Goal: Information Seeking & Learning: Learn about a topic

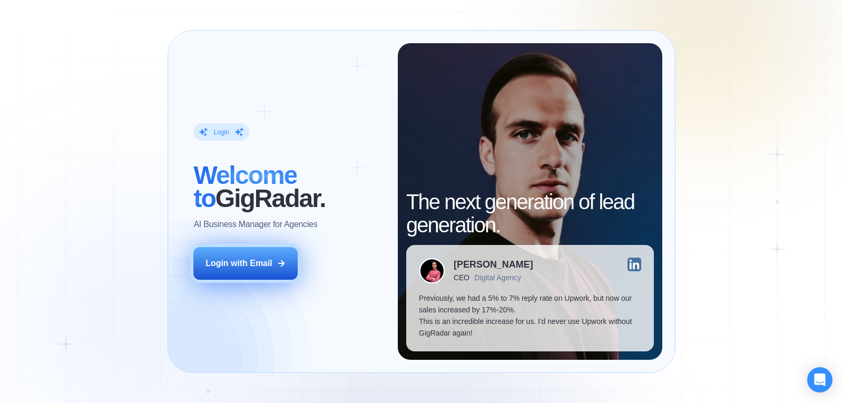
click at [267, 268] on div "Login with Email" at bounding box center [239, 264] width 67 height 12
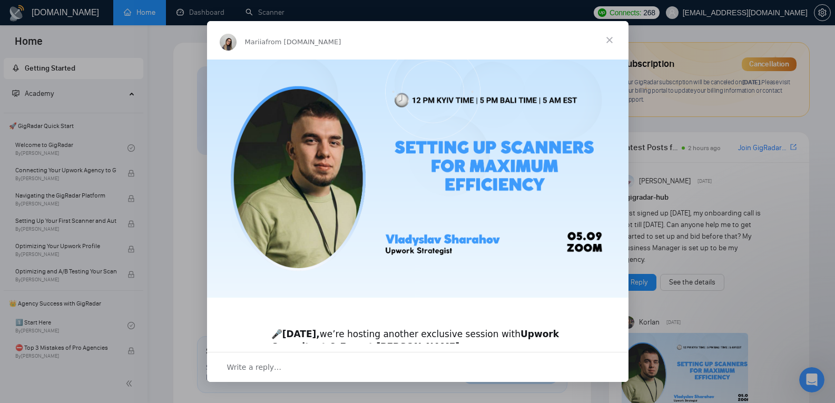
scroll to position [243, 0]
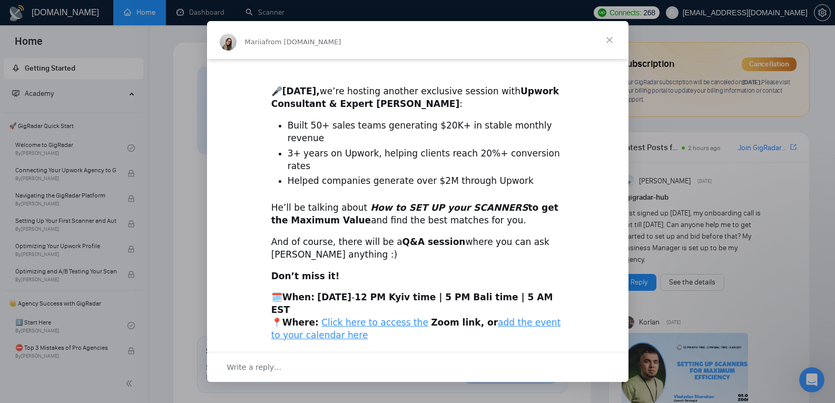
click at [606, 45] on span "Close" at bounding box center [610, 40] width 38 height 38
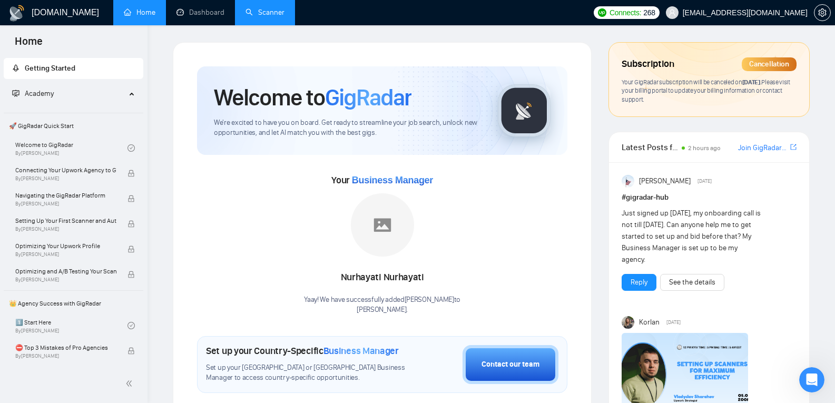
click at [265, 10] on link "Scanner" at bounding box center [265, 12] width 39 height 9
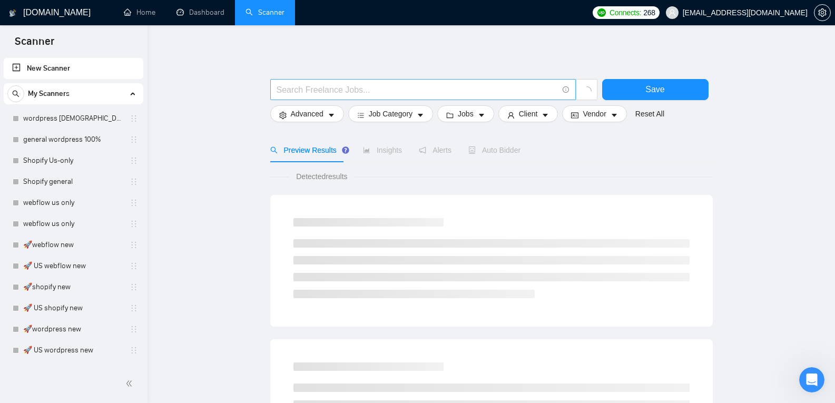
click at [376, 83] on input "text" at bounding box center [417, 89] width 281 height 13
type input "resy"
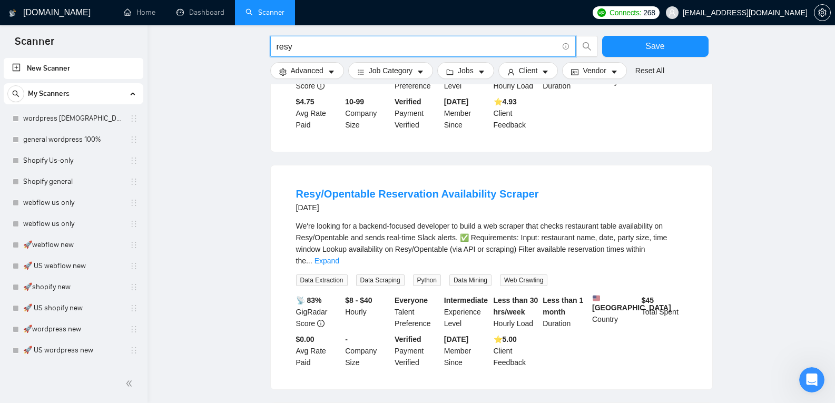
scroll to position [546, 0]
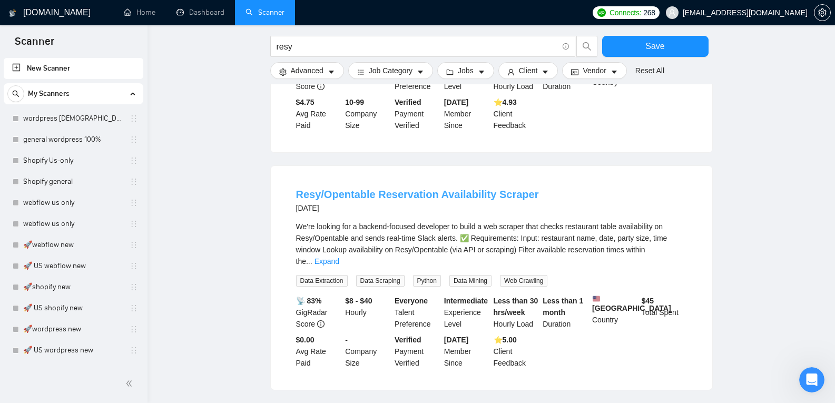
click at [437, 189] on link "Resy/Opentable Reservation Availability Scraper" at bounding box center [417, 195] width 243 height 12
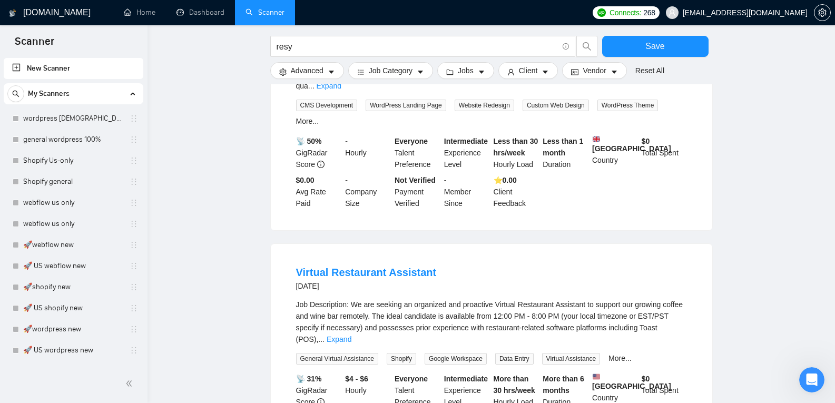
scroll to position [1055, 0]
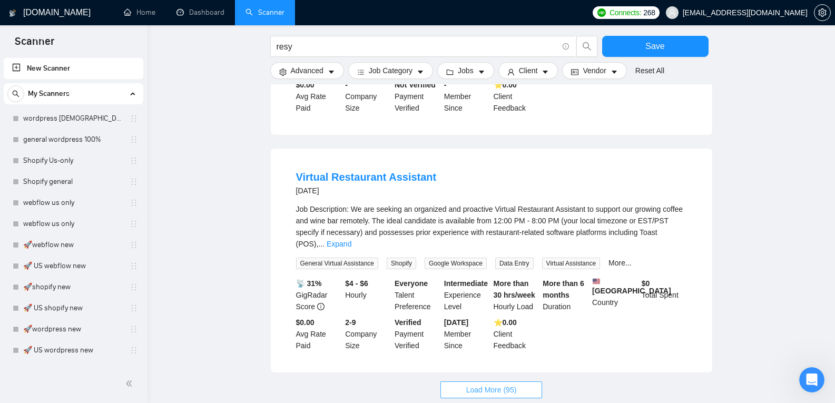
click at [487, 384] on span "Load More (95)" at bounding box center [491, 390] width 51 height 12
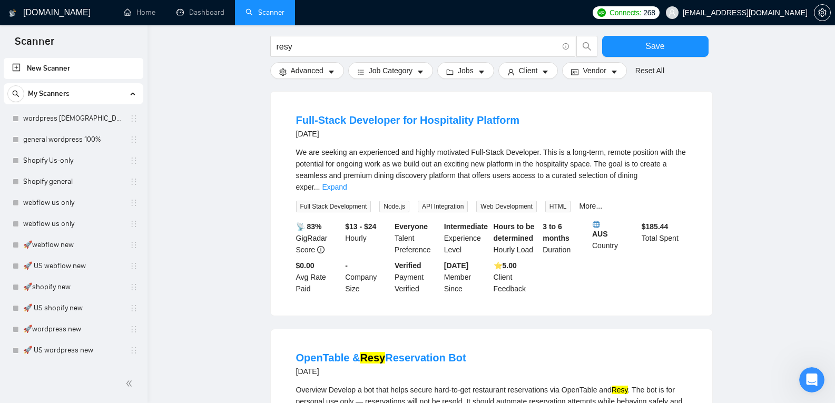
scroll to position [1856, 0]
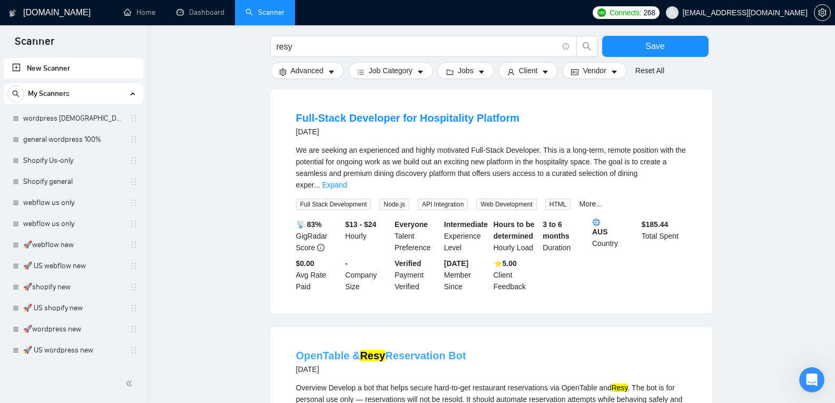
click at [378, 350] on mark "Resy" at bounding box center [372, 356] width 25 height 12
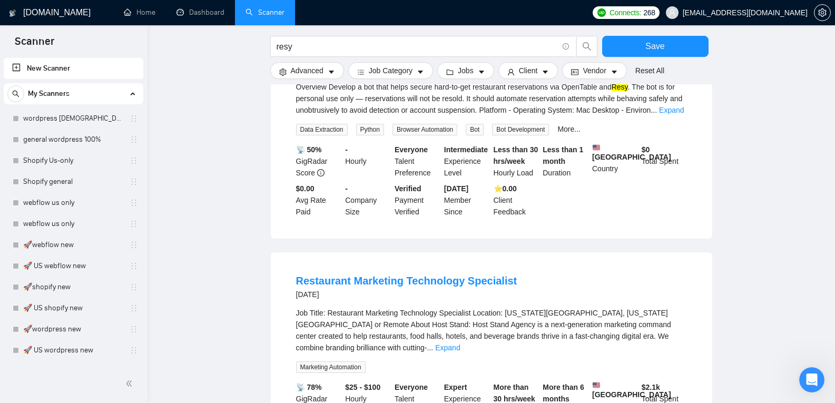
scroll to position [2212, 0]
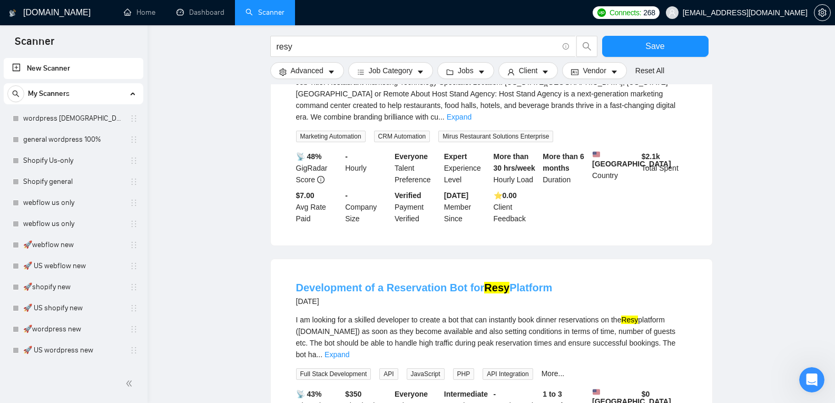
scroll to position [2626, 0]
click at [411, 281] on link "Development of a Reservation Bot for Resy Platform" at bounding box center [424, 287] width 257 height 12
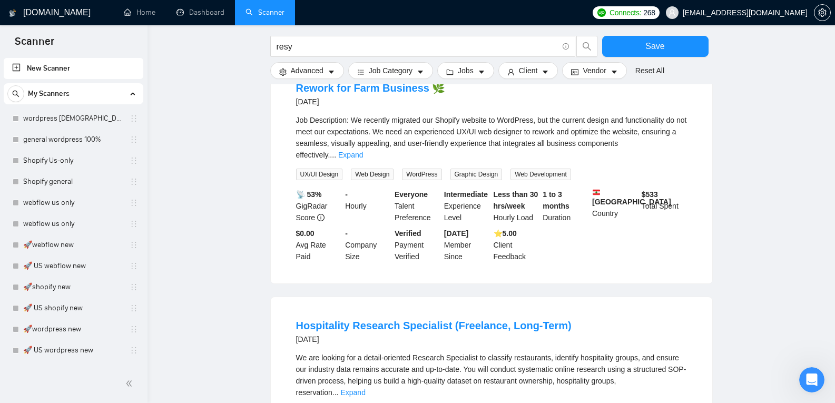
scroll to position [3369, 0]
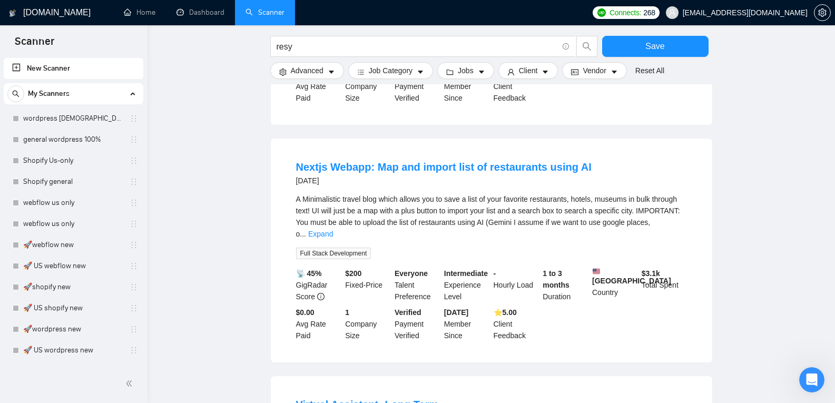
scroll to position [4548, 0]
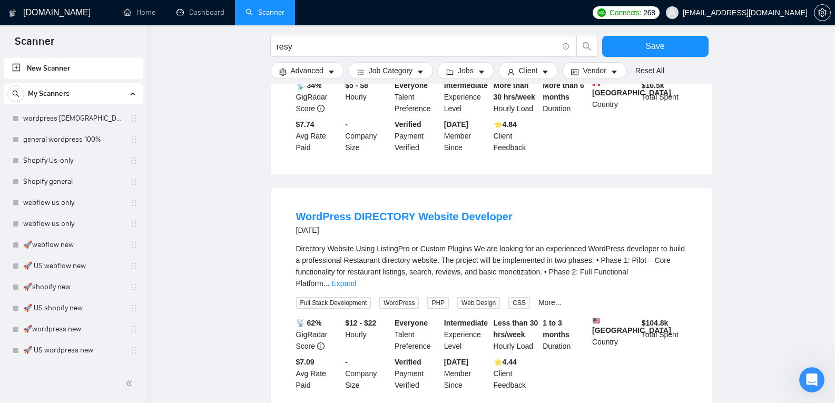
scroll to position [4873, 0]
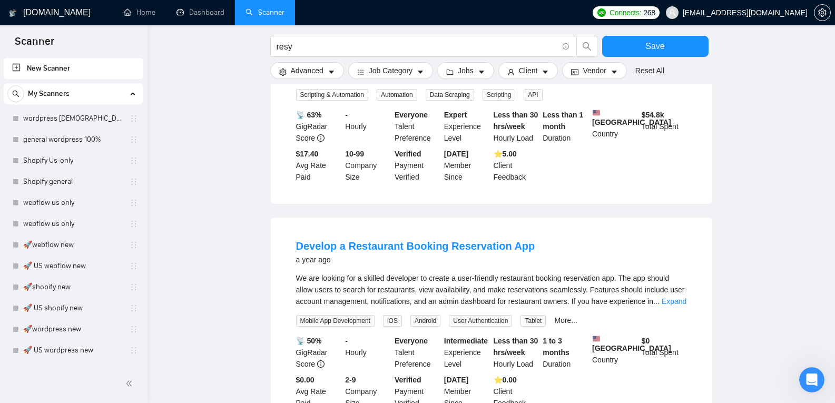
scroll to position [5314, 0]
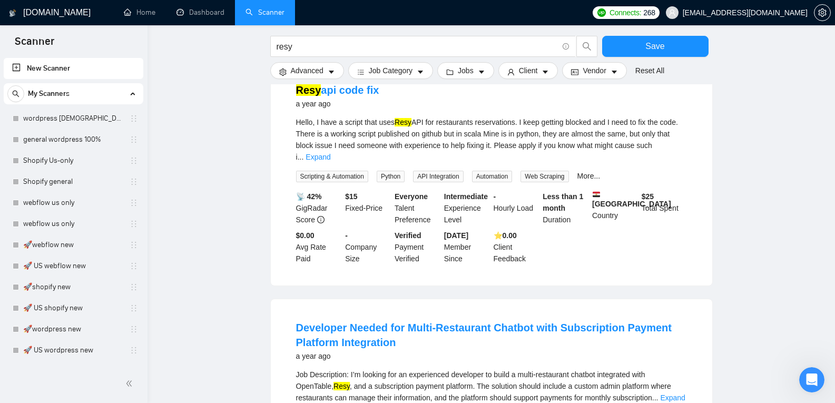
scroll to position [5688, 0]
click at [373, 322] on link "Developer Needed for Multi-Restaurant Chatbot with Subscription Payment Platfor…" at bounding box center [484, 335] width 376 height 26
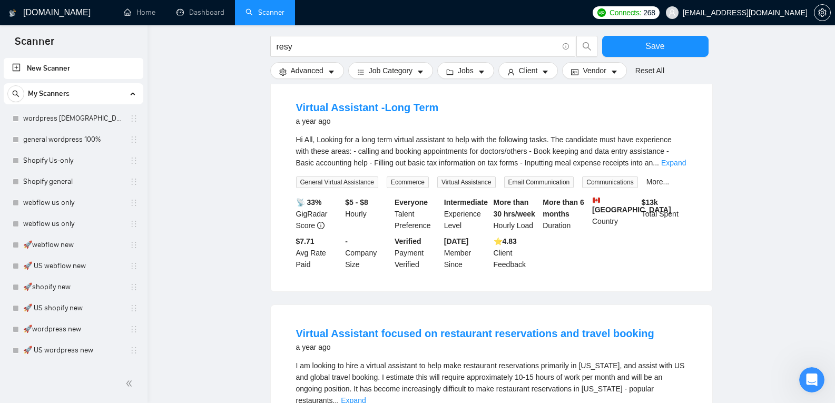
scroll to position [6878, 0]
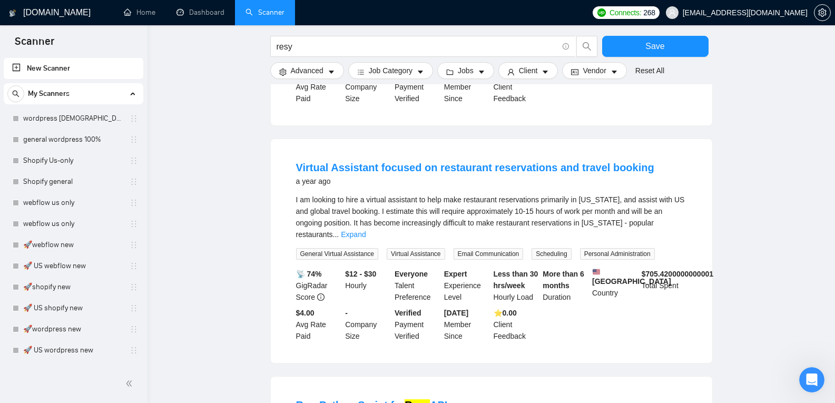
scroll to position [7035, 0]
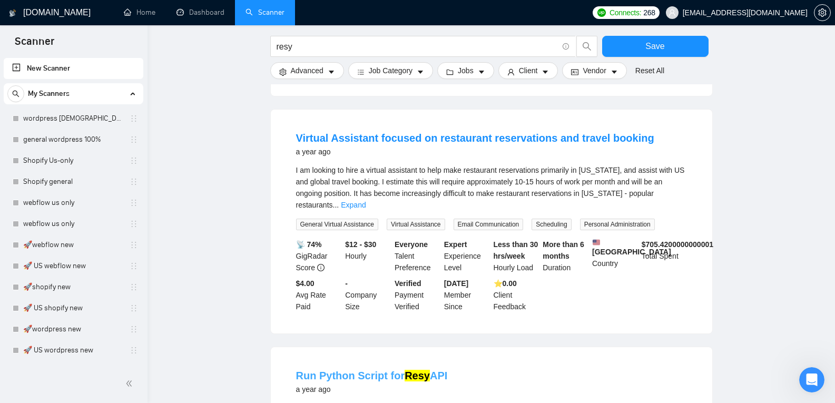
click at [369, 370] on link "Run Python Script for Resy API" at bounding box center [372, 376] width 152 height 12
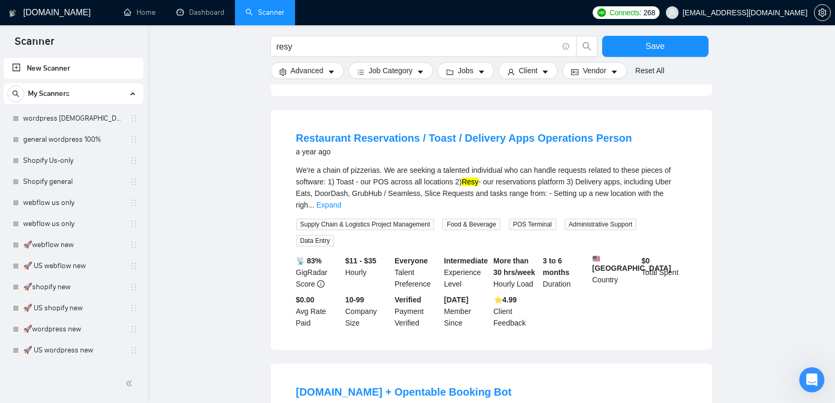
scroll to position [7524, 0]
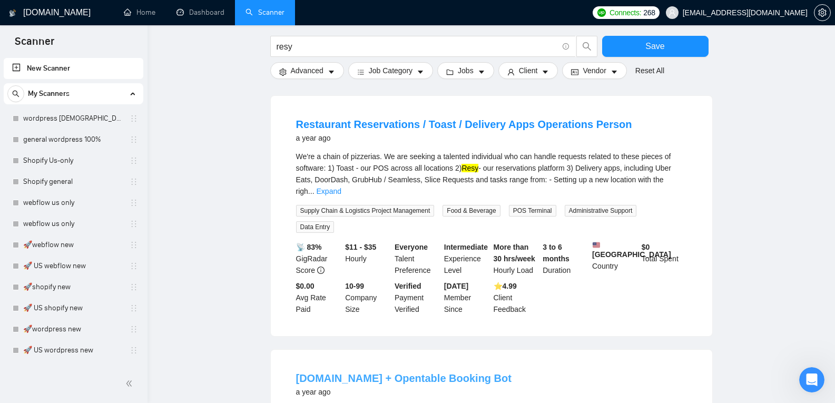
click at [378, 373] on link "[DOMAIN_NAME] + Opentable Booking Bot" at bounding box center [404, 379] width 216 height 12
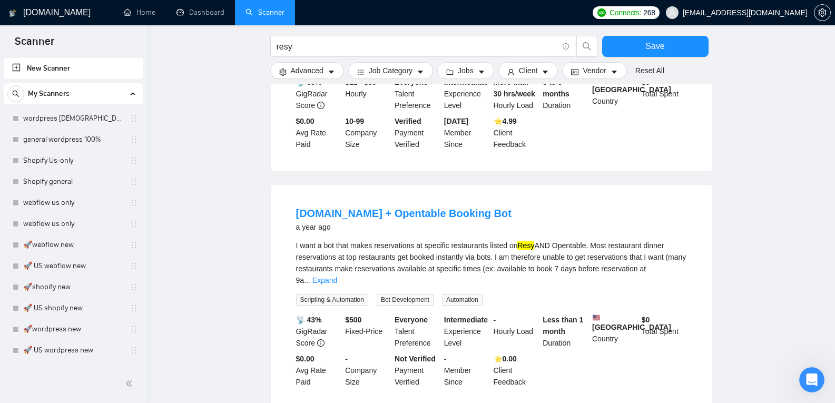
scroll to position [7725, 0]
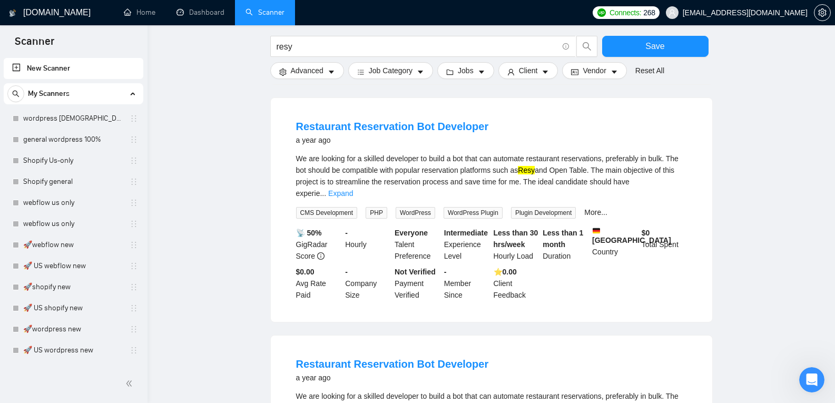
scroll to position [8022, 0]
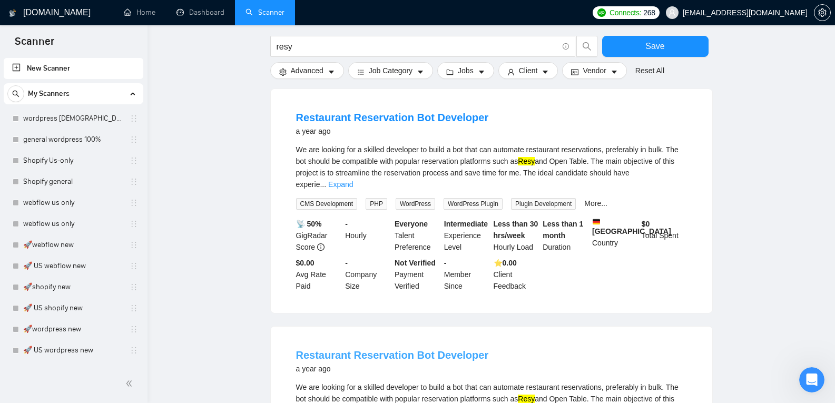
click at [389, 349] on link "Restaurant Reservation Bot Developer" at bounding box center [392, 355] width 193 height 12
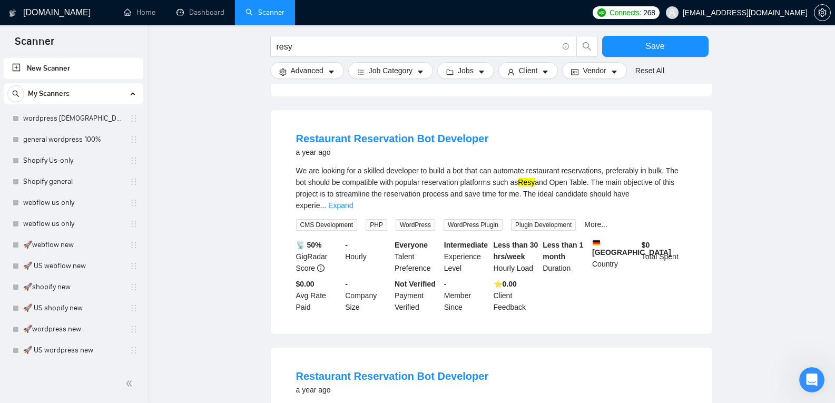
scroll to position [8107, 0]
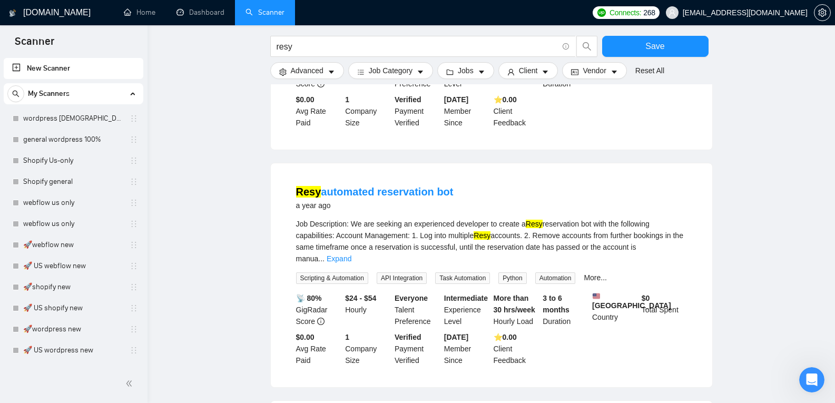
scroll to position [8424, 0]
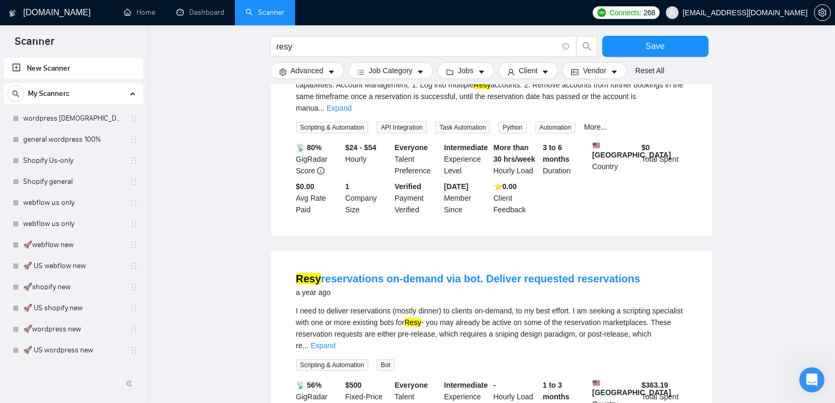
scroll to position [8663, 0]
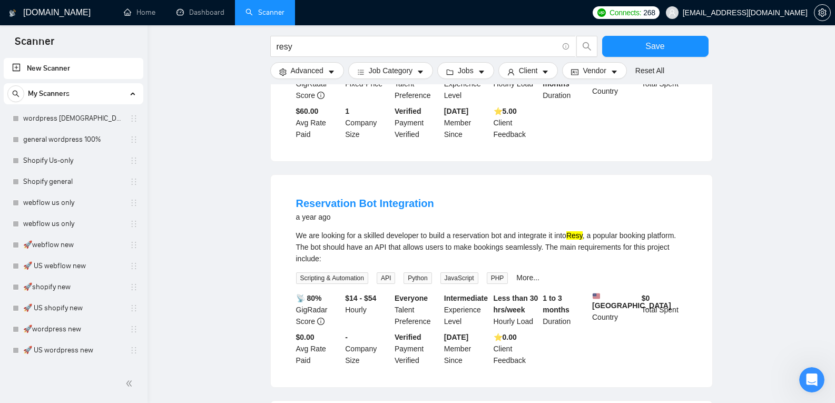
scroll to position [8930, 0]
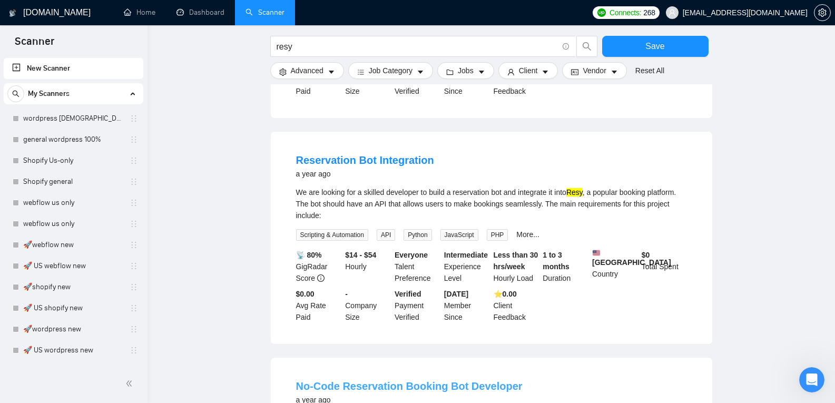
click at [388, 381] on link "No-Code Reservation Booking Bot Developer" at bounding box center [409, 387] width 227 height 12
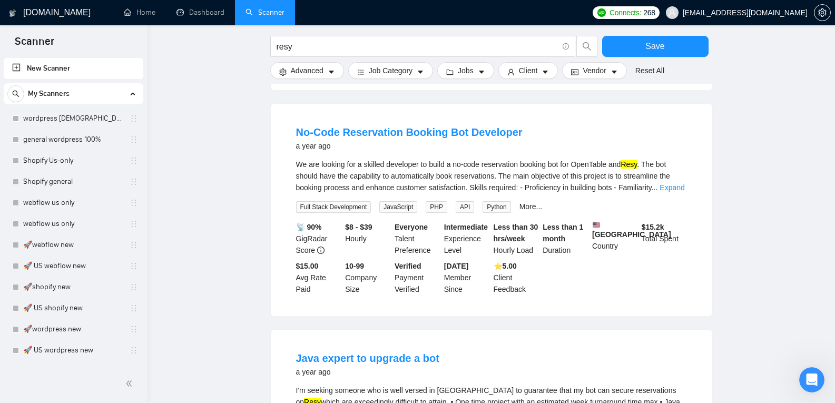
scroll to position [9185, 0]
click at [392, 352] on link "Java expert to upgrade a bot" at bounding box center [367, 358] width 143 height 12
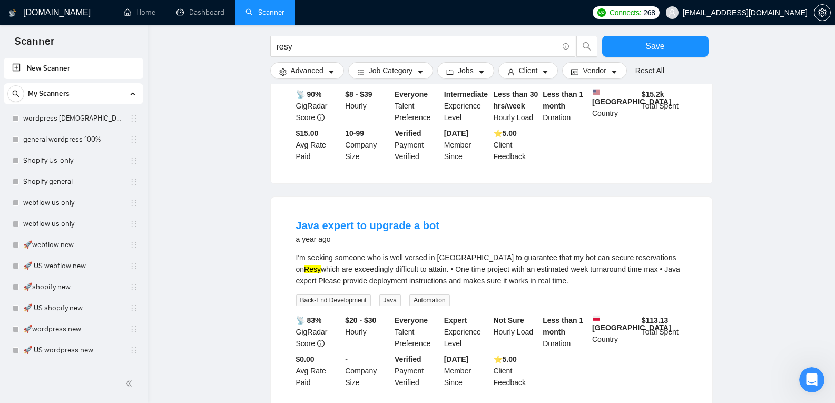
scroll to position [9318, 0]
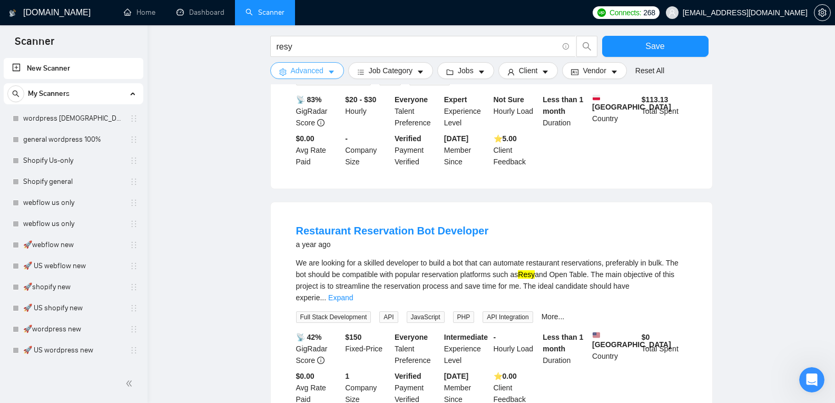
scroll to position [9540, 0]
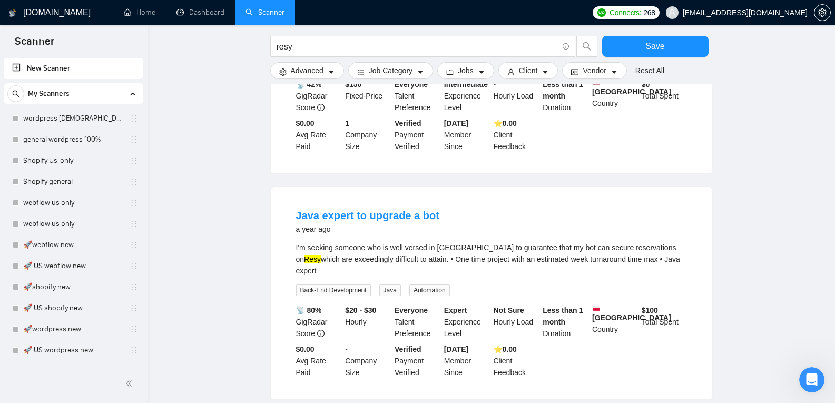
scroll to position [9792, 0]
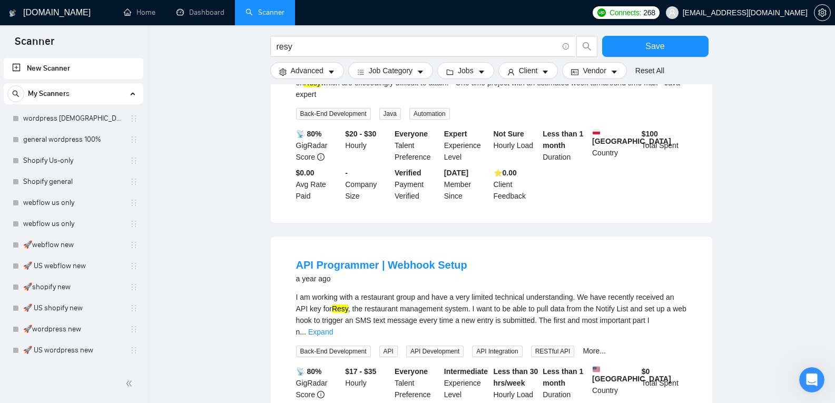
scroll to position [9968, 0]
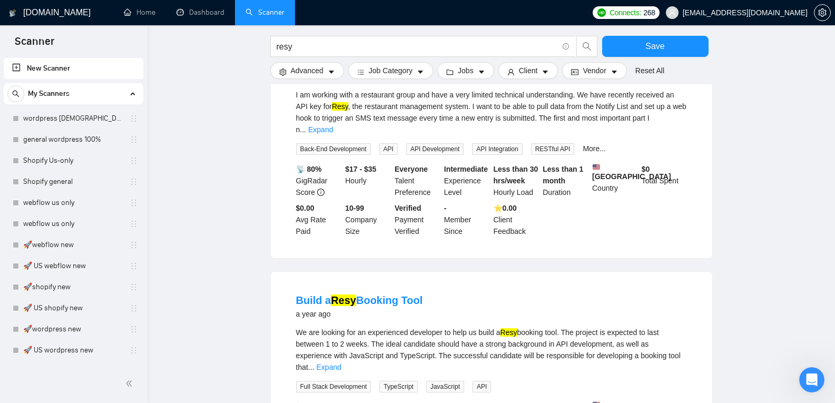
scroll to position [10175, 0]
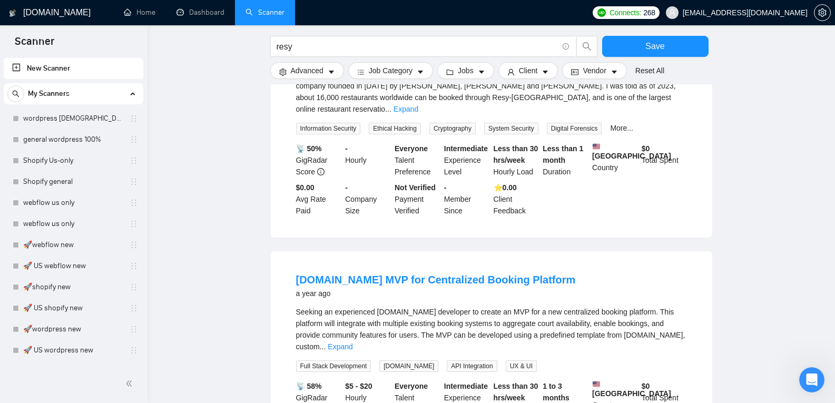
scroll to position [11472, 0]
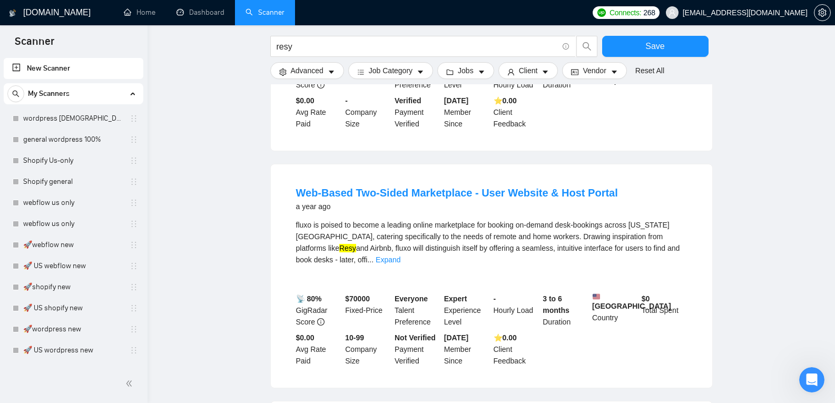
scroll to position [11671, 0]
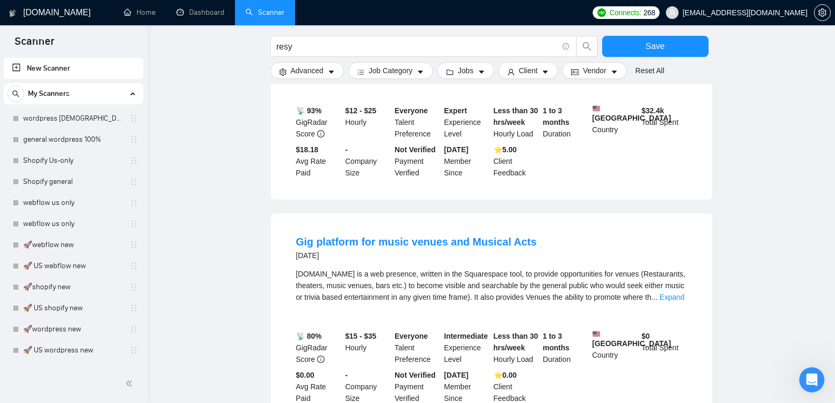
scroll to position [12114, 0]
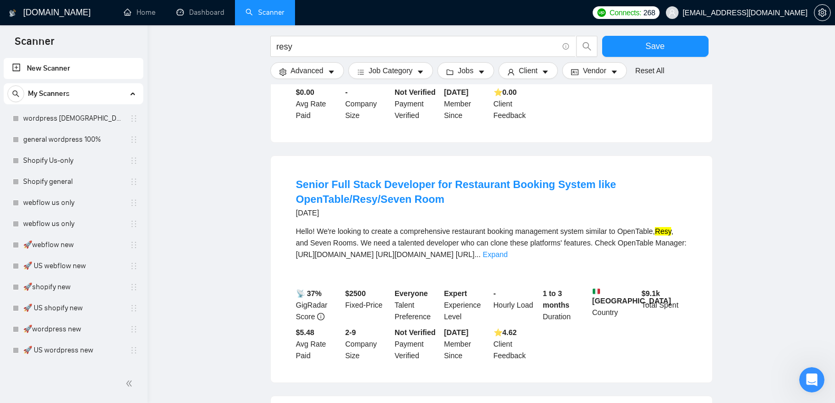
scroll to position [12592, 0]
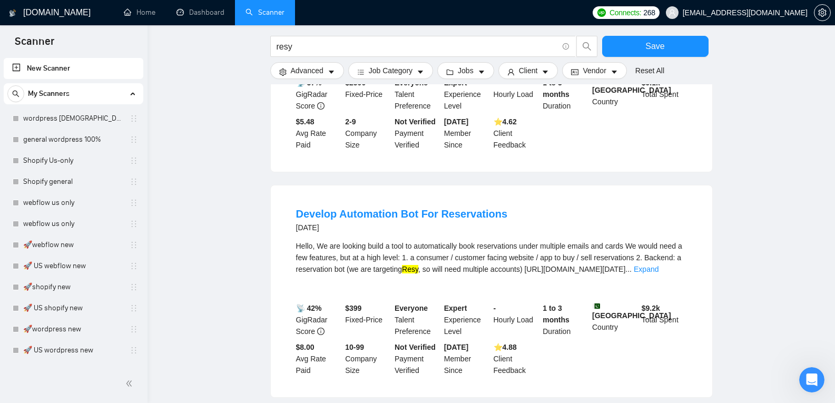
scroll to position [12803, 0]
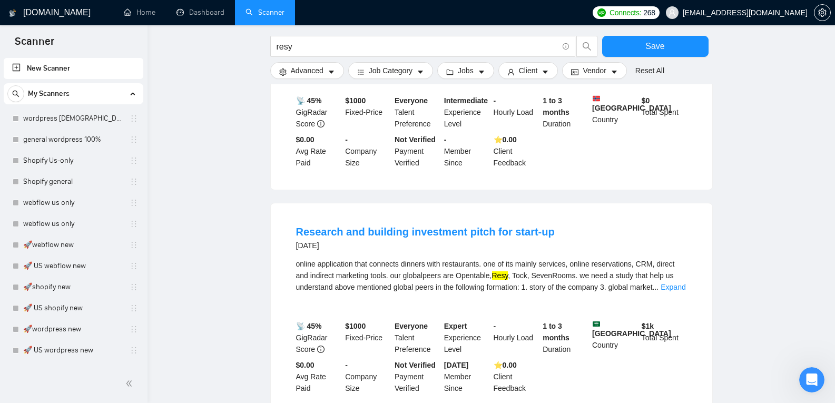
scroll to position [13757, 0]
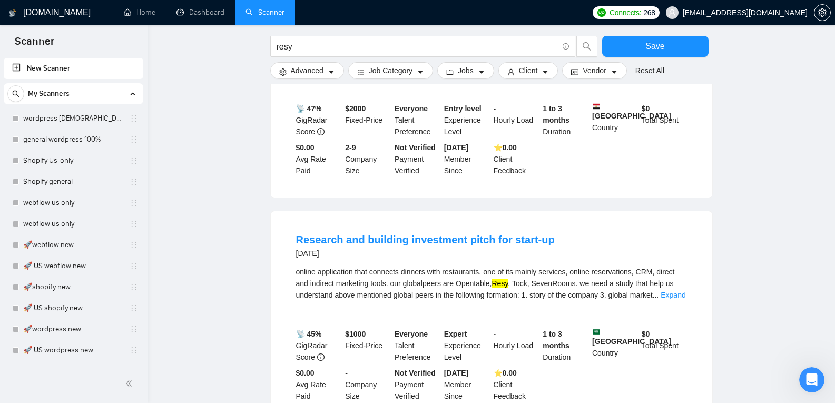
scroll to position [14369, 0]
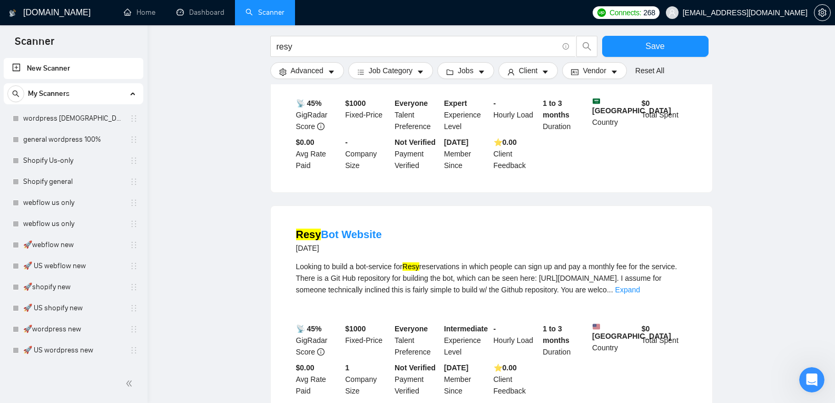
scroll to position [14597, 0]
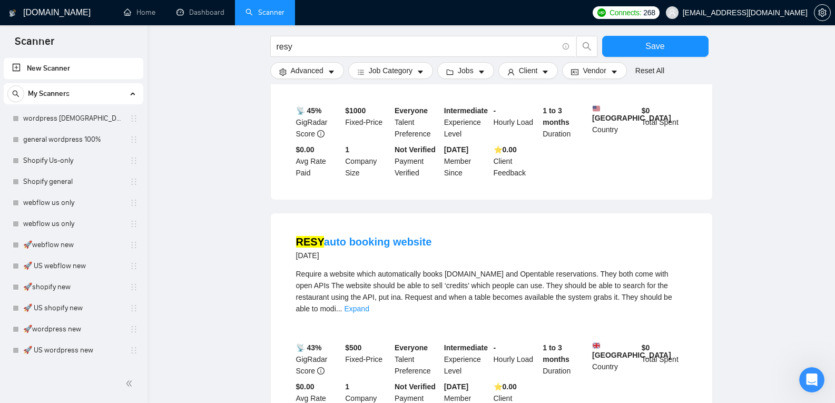
scroll to position [14817, 0]
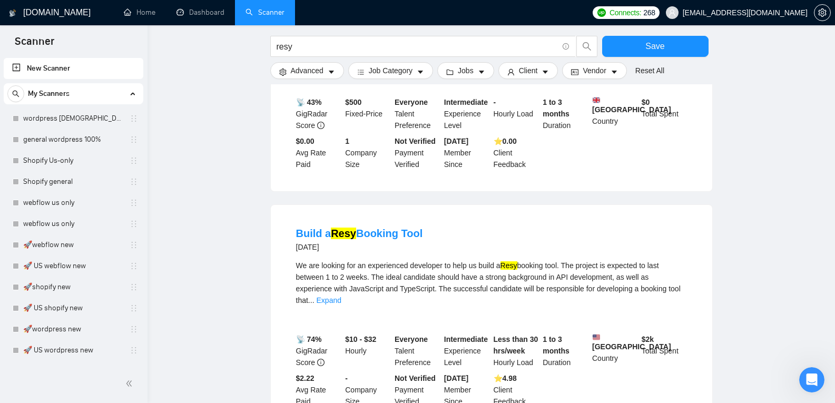
scroll to position [15062, 0]
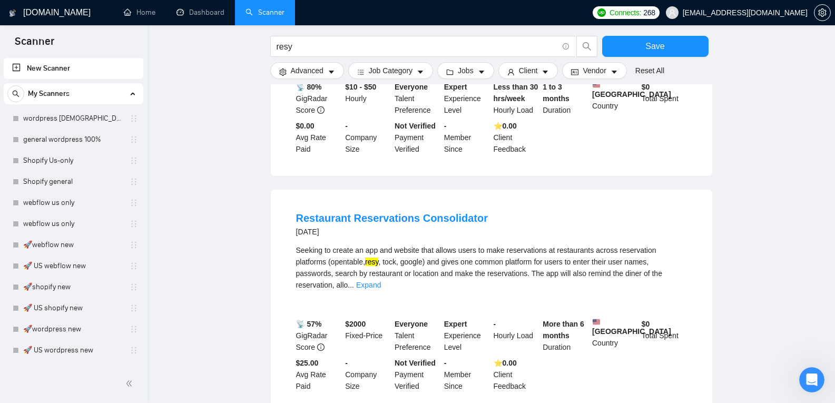
scroll to position [16064, 0]
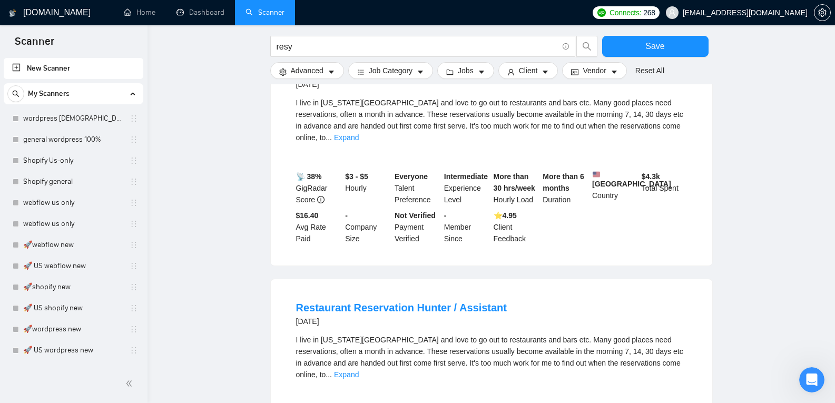
scroll to position [16401, 0]
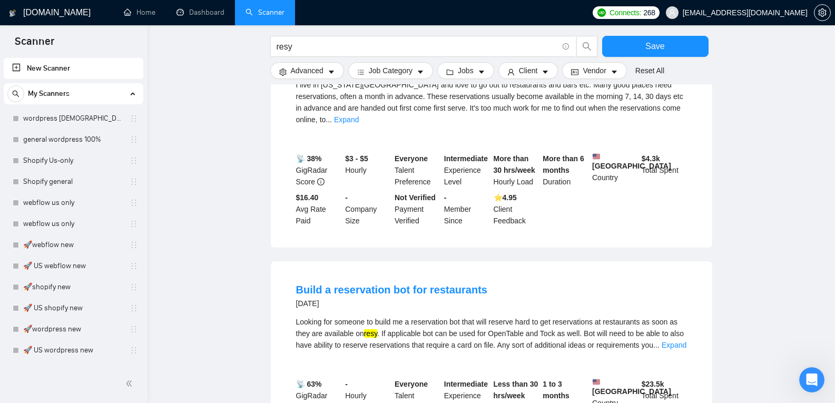
scroll to position [16758, 0]
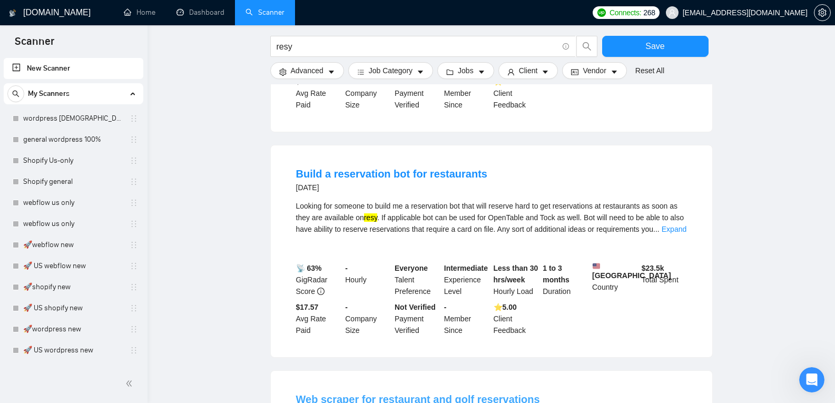
click at [428, 394] on link "Web scraper for restaurant and golf reservations" at bounding box center [418, 400] width 244 height 12
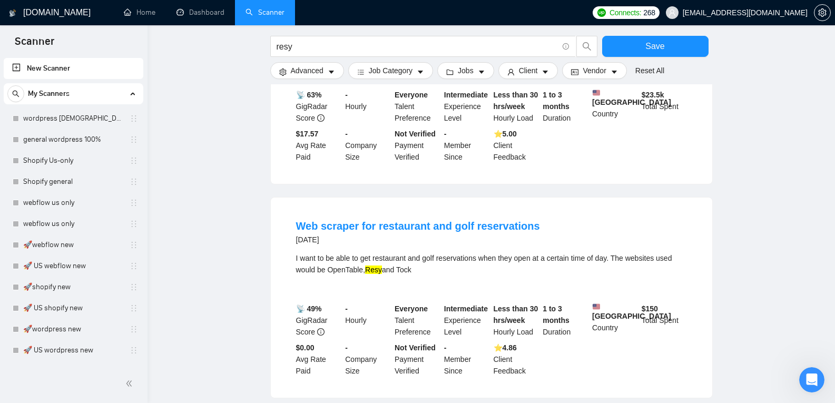
scroll to position [16933, 0]
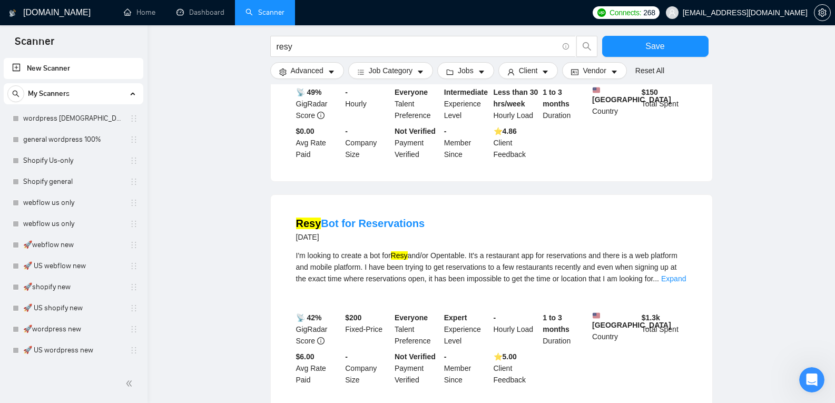
scroll to position [17217, 0]
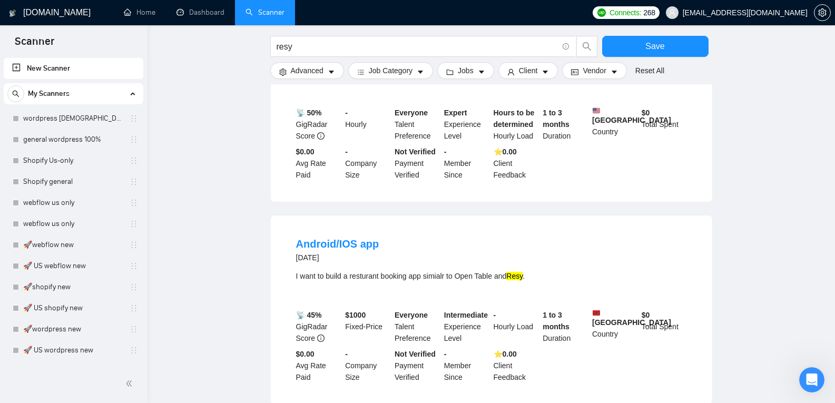
scroll to position [17591, 0]
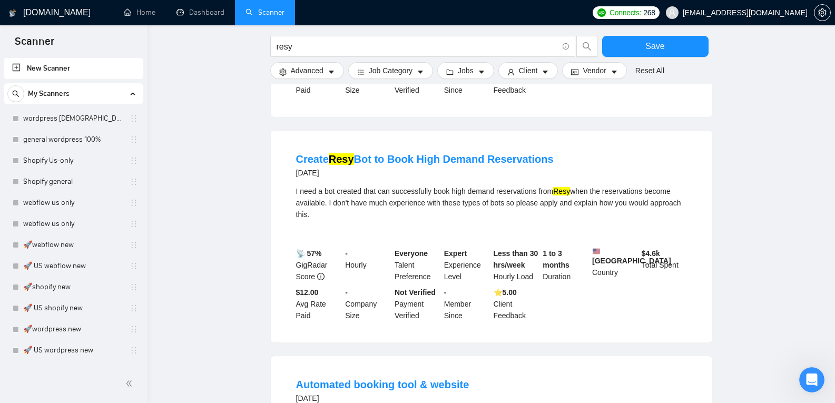
scroll to position [17877, 0]
click at [418, 379] on link "Automated booking tool & website" at bounding box center [382, 385] width 173 height 12
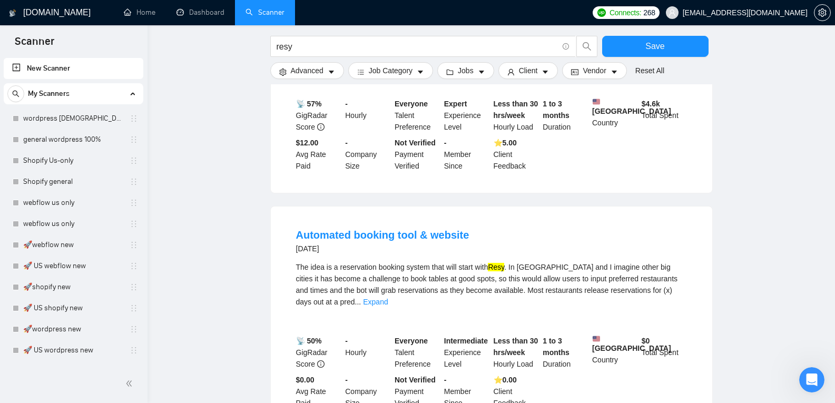
scroll to position [18028, 0]
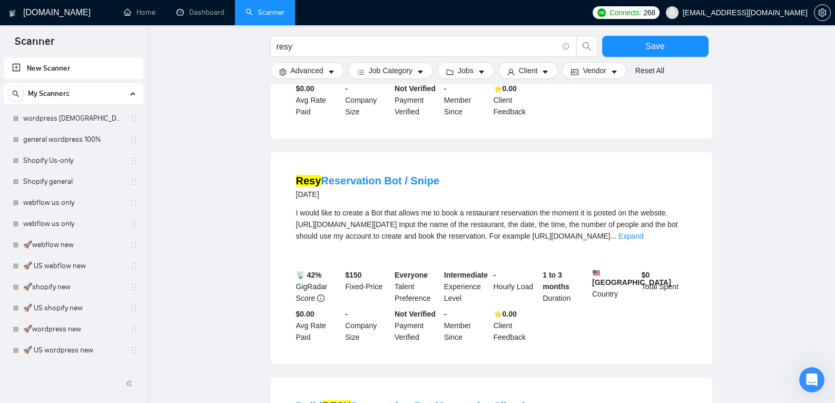
scroll to position [18319, 0]
click at [453, 400] on link "Build RESY Reservation Bot (Javascript Client)" at bounding box center [411, 406] width 230 height 12
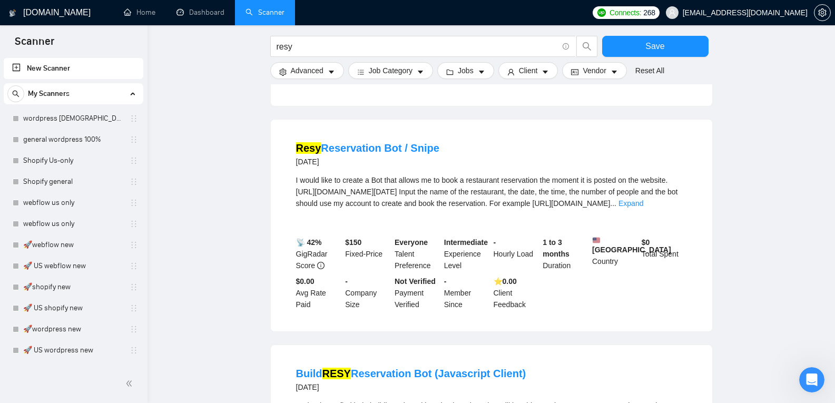
scroll to position [18451, 0]
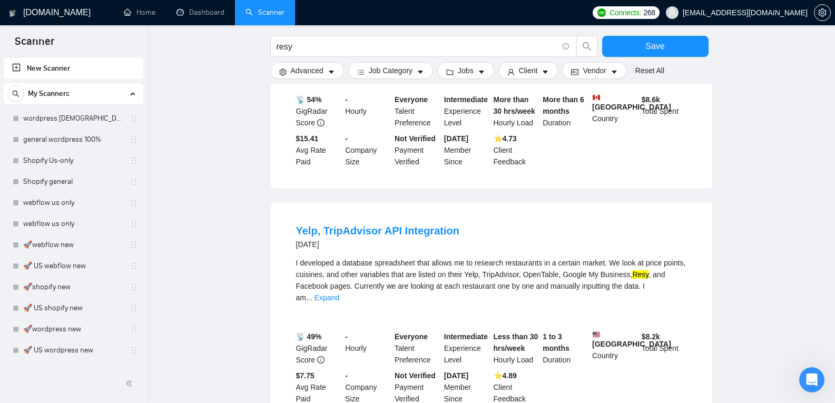
scroll to position [19502, 0]
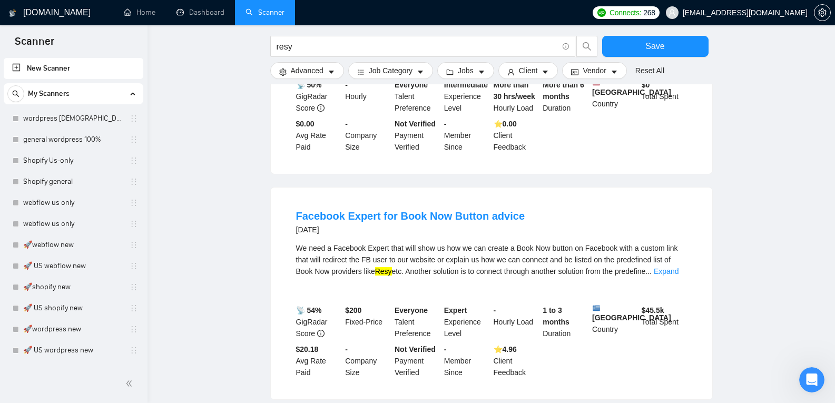
scroll to position [20659, 0]
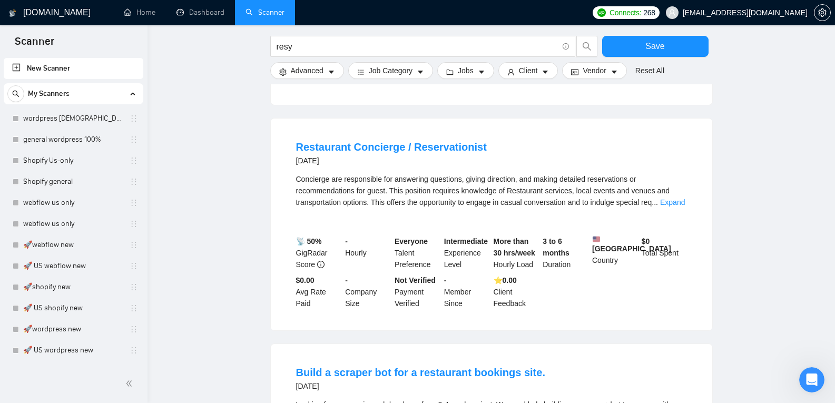
scroll to position [21581, 0]
click at [475, 366] on link "Build a scraper bot for a restaurant bookings site." at bounding box center [420, 372] width 249 height 12
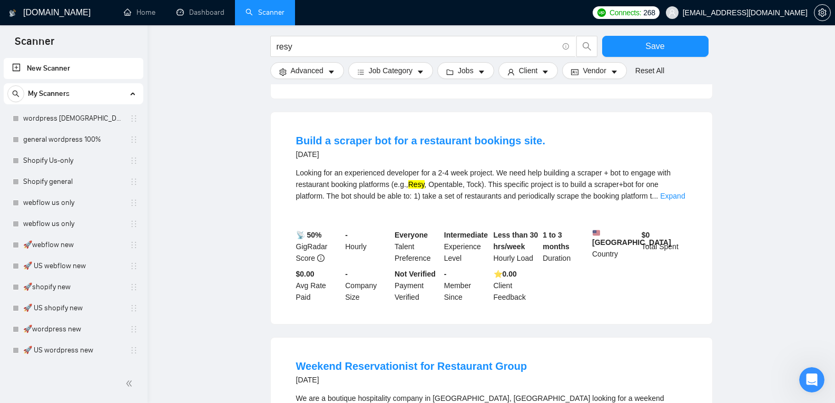
scroll to position [21812, 0]
click at [429, 361] on link "Weekend Reservationist for Restaurant Group" at bounding box center [411, 367] width 231 height 12
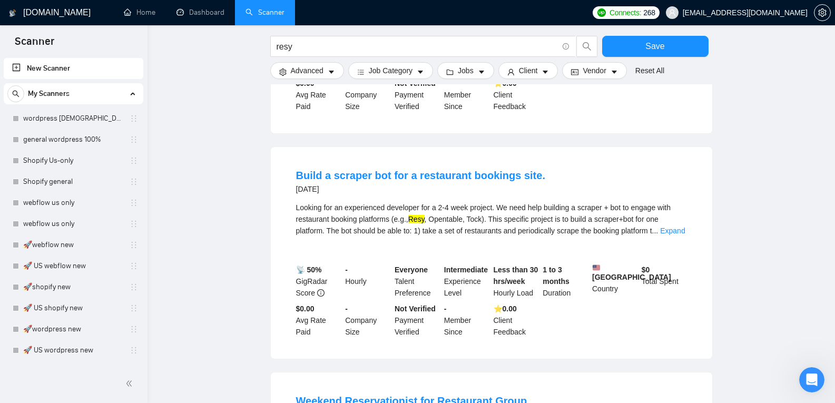
scroll to position [21726, 0]
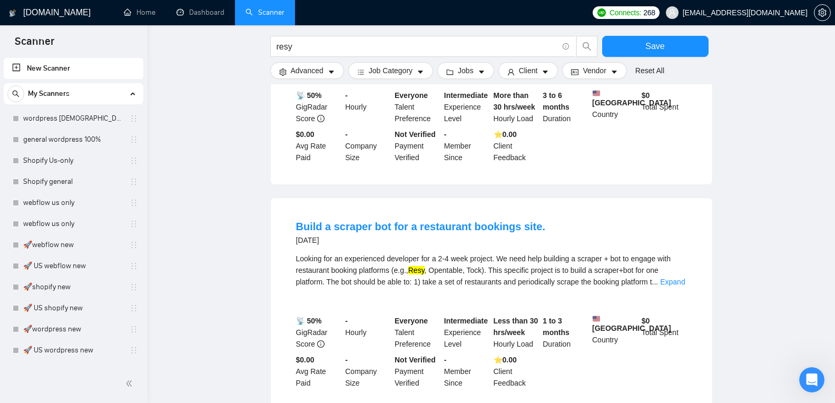
drag, startPoint x: 395, startPoint y: 39, endPoint x: 393, endPoint y: 49, distance: 10.2
click at [393, 49] on span "resy" at bounding box center [423, 46] width 306 height 21
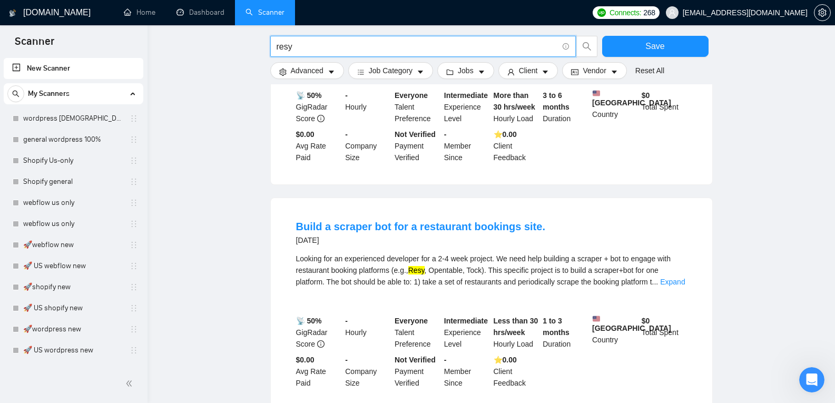
click at [393, 49] on input "resy" at bounding box center [417, 46] width 281 height 13
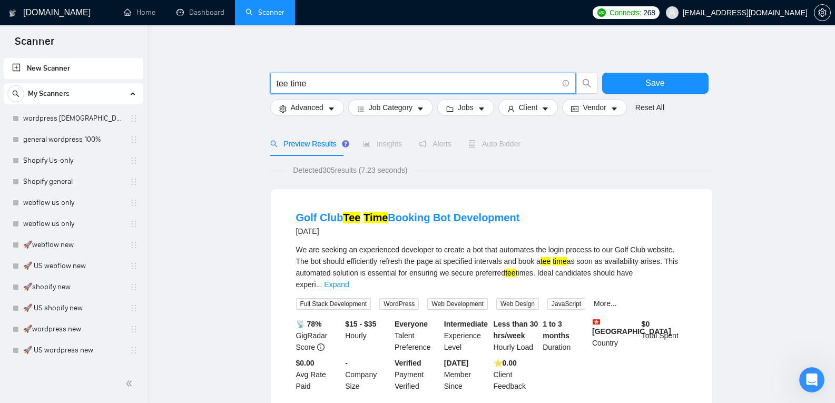
scroll to position [6, 0]
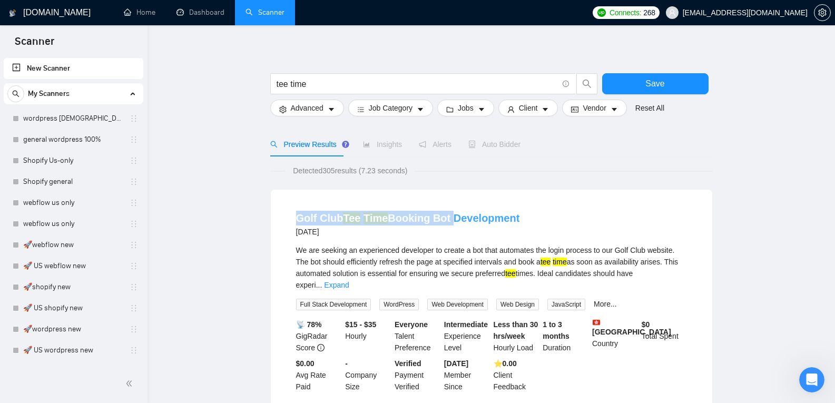
drag, startPoint x: 286, startPoint y: 218, endPoint x: 446, endPoint y: 218, distance: 160.8
click at [446, 218] on li "Golf Club Tee Time Booking Bot Development [DATE] We are seeking an experienced…" at bounding box center [492, 301] width 416 height 199
copy link "Golf Club Tee Time Booking Bot"
click at [398, 81] on input "tee time" at bounding box center [417, 83] width 281 height 13
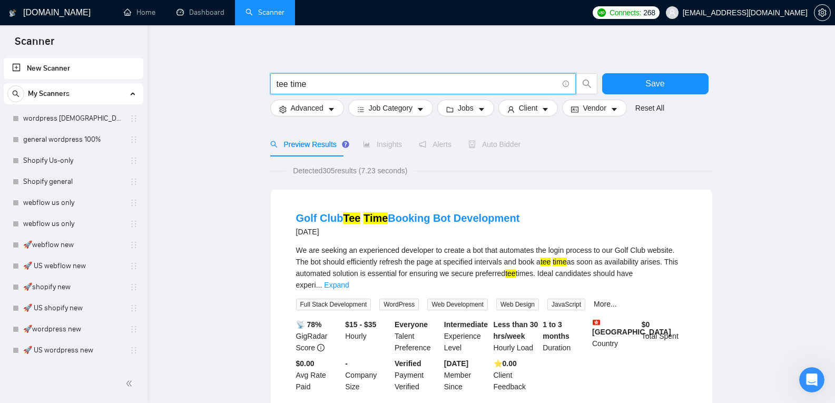
click at [398, 81] on input "tee time" at bounding box center [417, 83] width 281 height 13
paste input "Golf Club Tee Time Booking Bot"
click at [398, 81] on input "Golf Club Tee Time Booking Bot" at bounding box center [417, 83] width 281 height 13
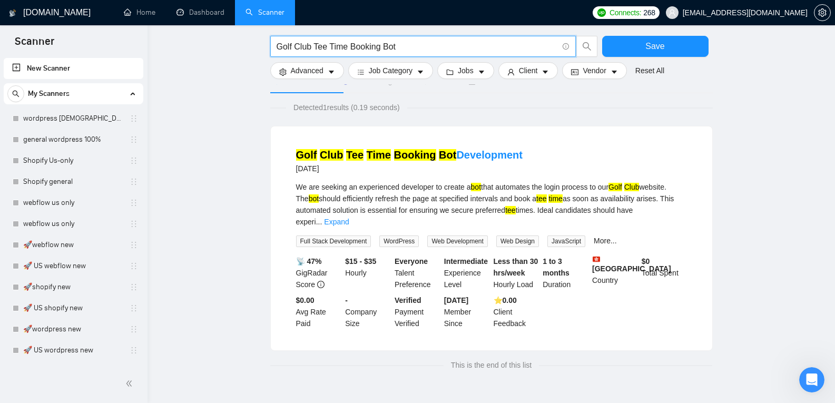
scroll to position [69, 0]
type input "Tee Time Booking Bot"
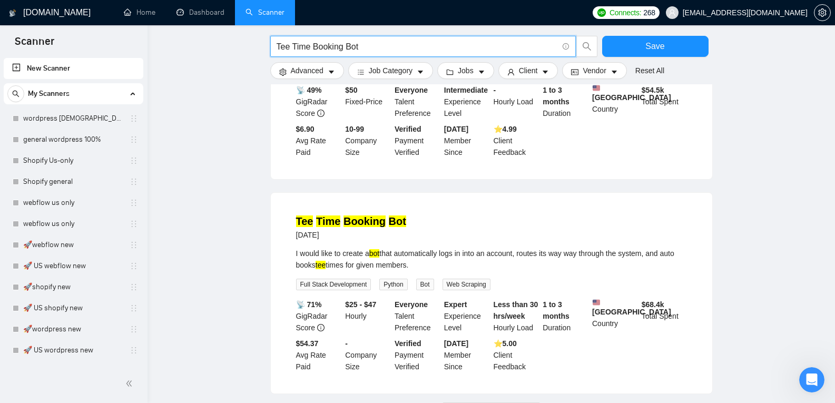
scroll to position [1046, 0]
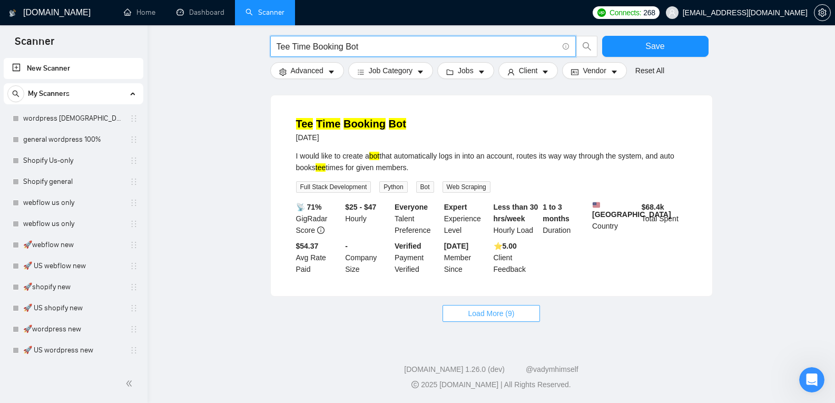
click at [491, 315] on span "Load More (9)" at bounding box center [492, 314] width 46 height 12
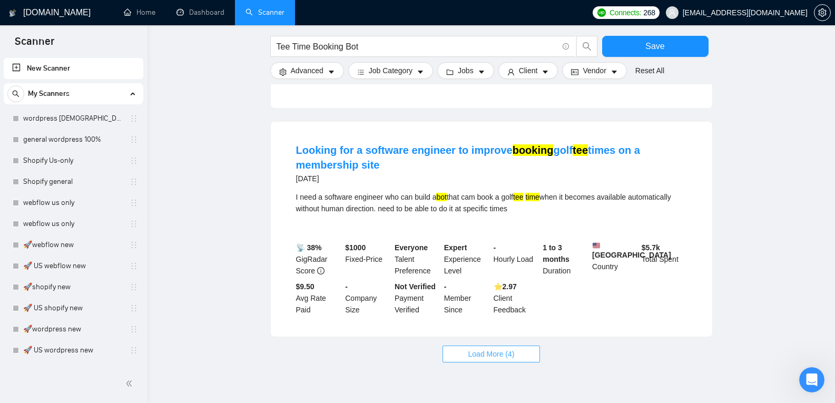
scroll to position [2192, 0]
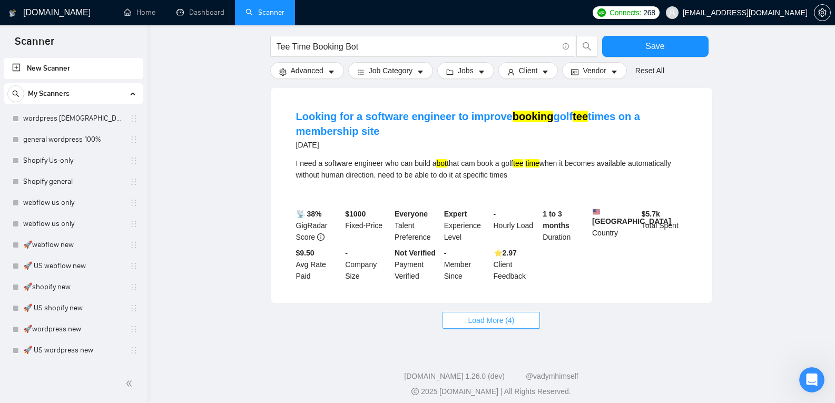
click at [491, 315] on span "Load More (4)" at bounding box center [492, 321] width 46 height 12
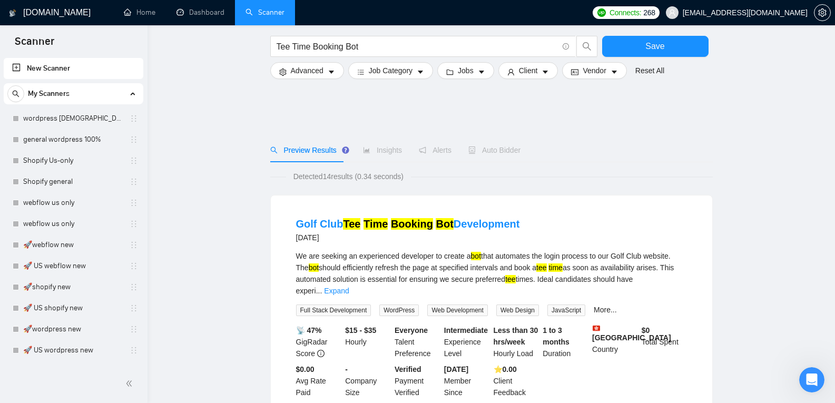
scroll to position [292, 0]
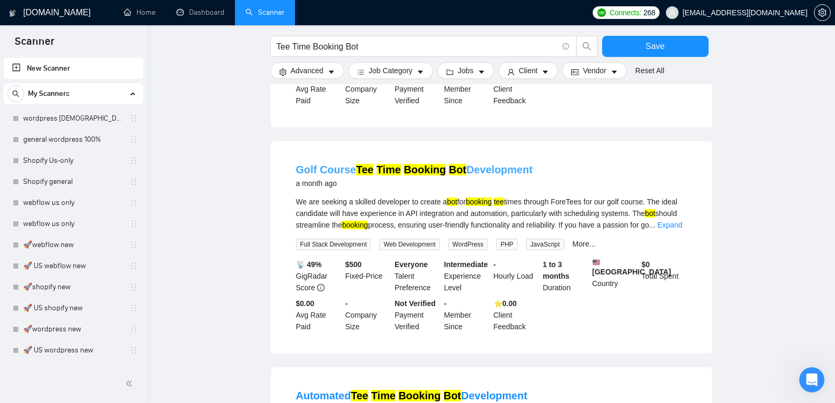
click at [453, 164] on mark "Bot" at bounding box center [457, 170] width 17 height 12
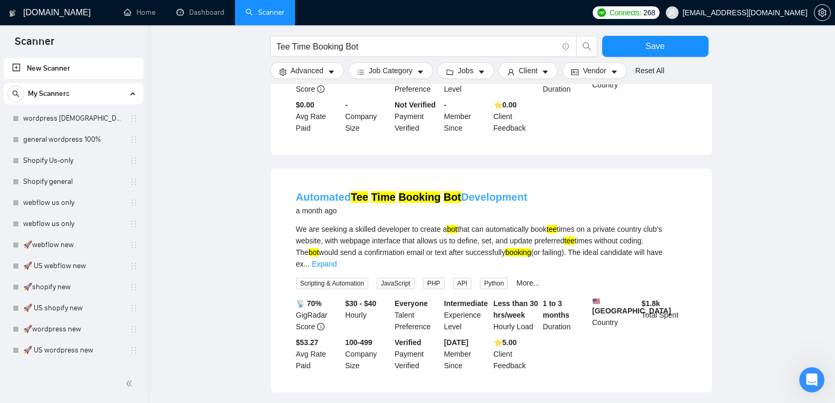
click at [476, 193] on link "Automated Tee Time Booking Bot Development" at bounding box center [411, 197] width 231 height 12
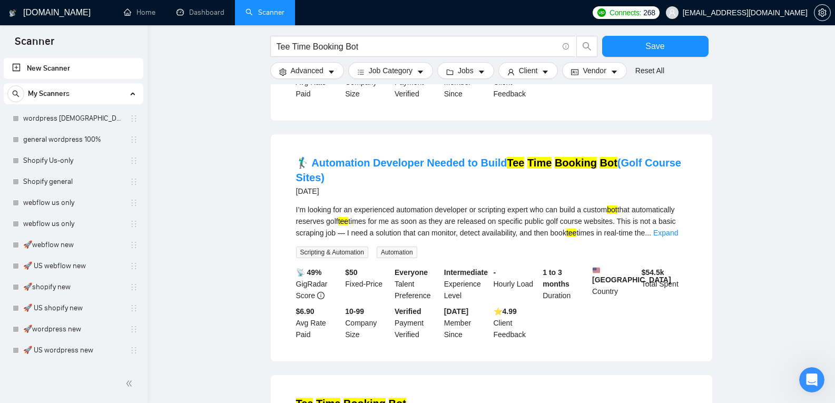
scroll to position [769, 0]
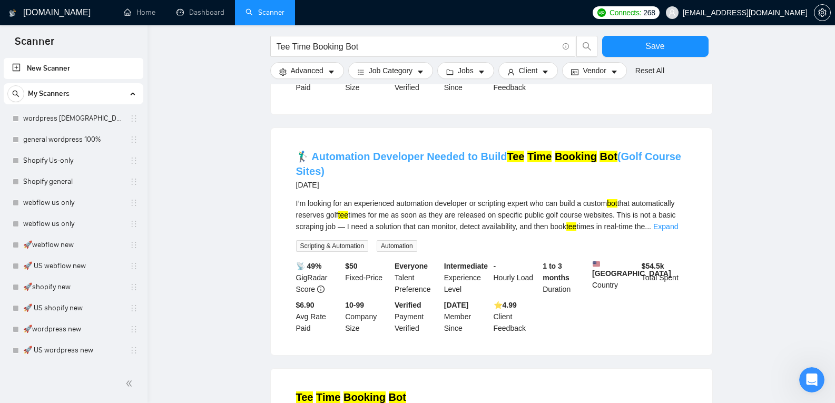
click at [470, 151] on link "🏌️‍♂️ Automation Developer Needed to Build Tee Time Booking Bot (Golf Course Si…" at bounding box center [488, 164] width 385 height 26
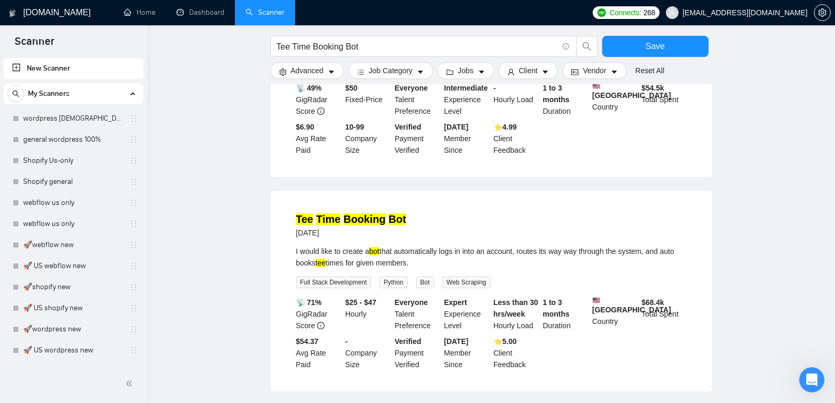
scroll to position [951, 0]
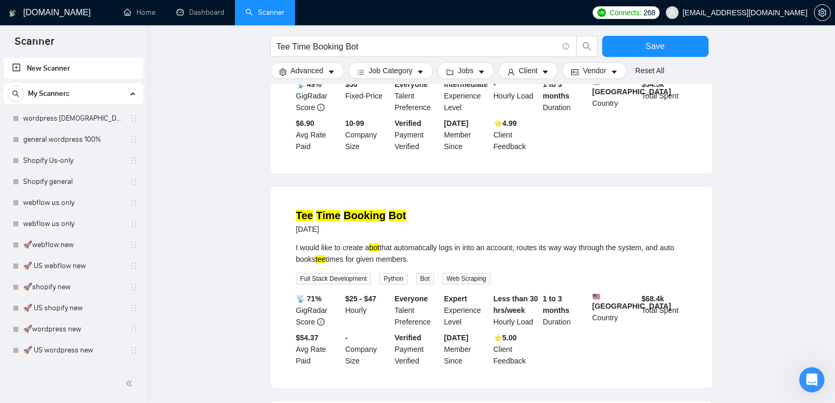
click at [370, 220] on h4 "Tee Time Booking Bot" at bounding box center [351, 215] width 110 height 15
click at [371, 213] on mark "Booking" at bounding box center [365, 216] width 42 height 12
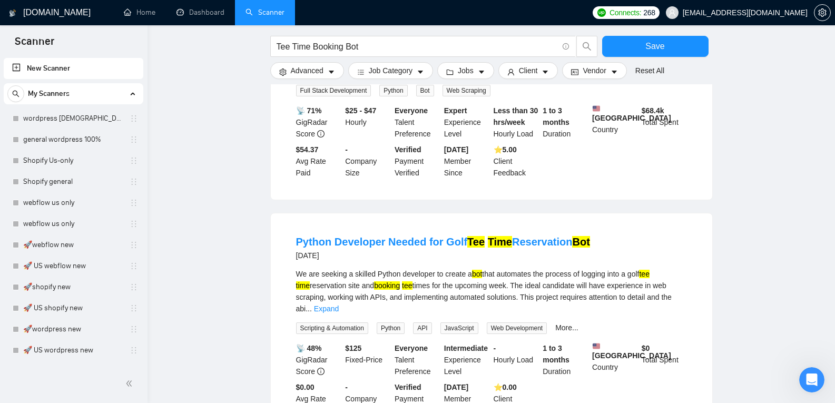
scroll to position [1139, 0]
click at [368, 240] on link "Python Developer Needed for Golf Tee Time Reservation Bot" at bounding box center [443, 242] width 294 height 12
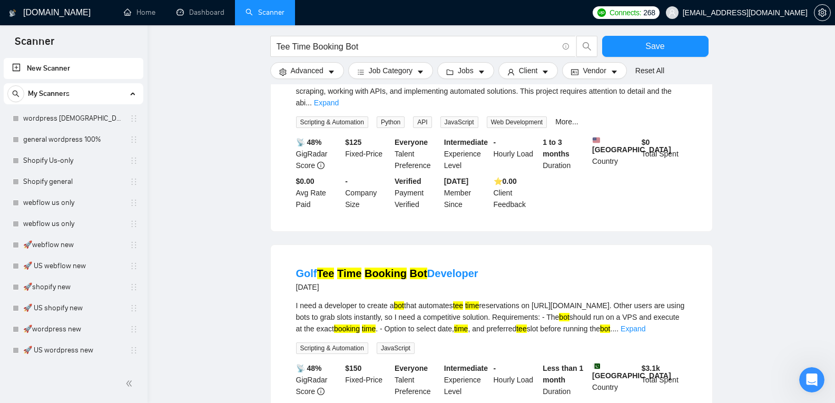
scroll to position [1349, 0]
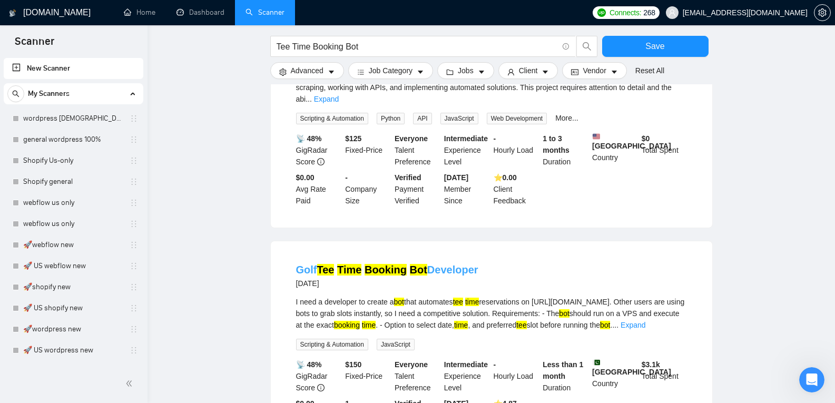
click at [367, 264] on mark "Booking" at bounding box center [386, 270] width 42 height 12
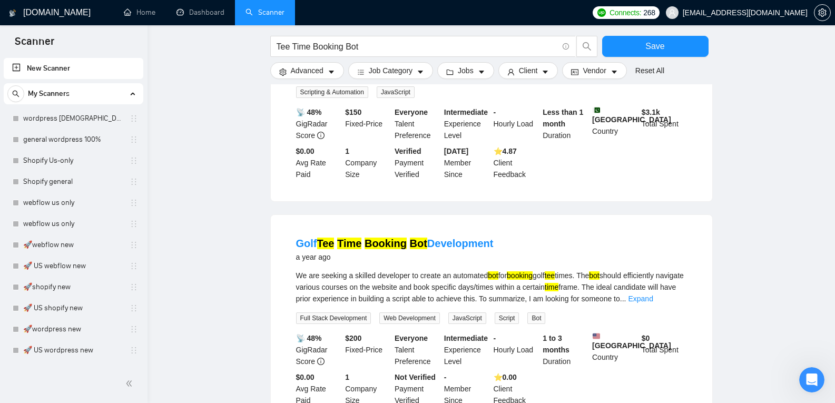
scroll to position [1605, 0]
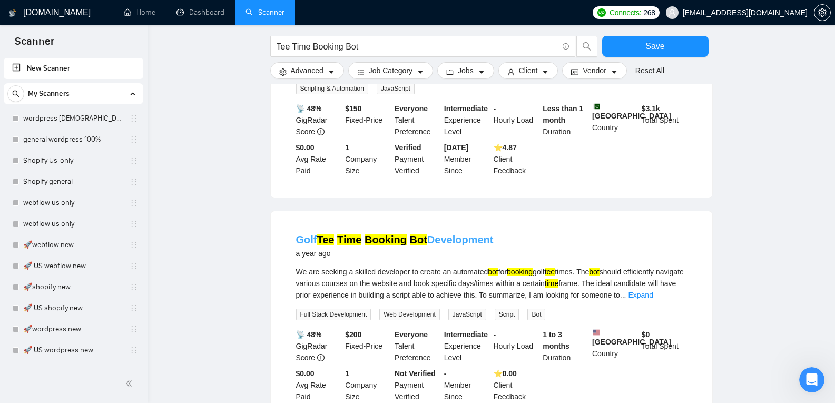
click at [367, 234] on mark "Booking" at bounding box center [386, 240] width 42 height 12
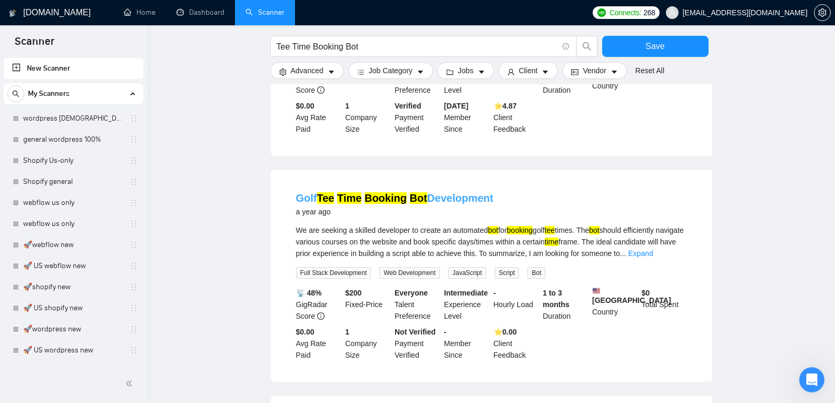
scroll to position [1824, 0]
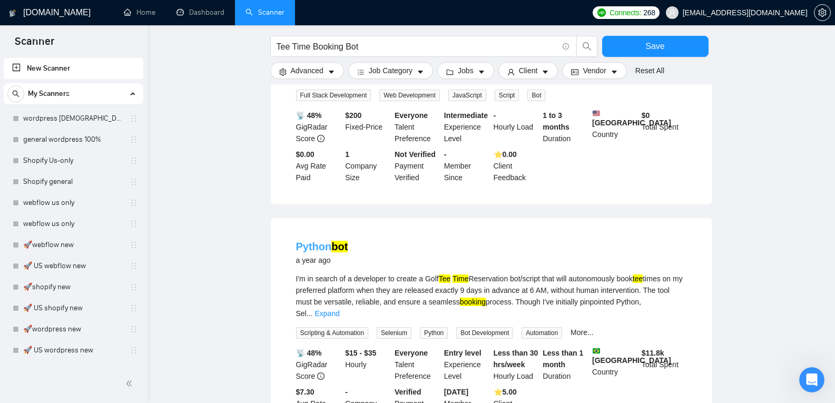
click at [336, 246] on mark "bot" at bounding box center [340, 247] width 16 height 12
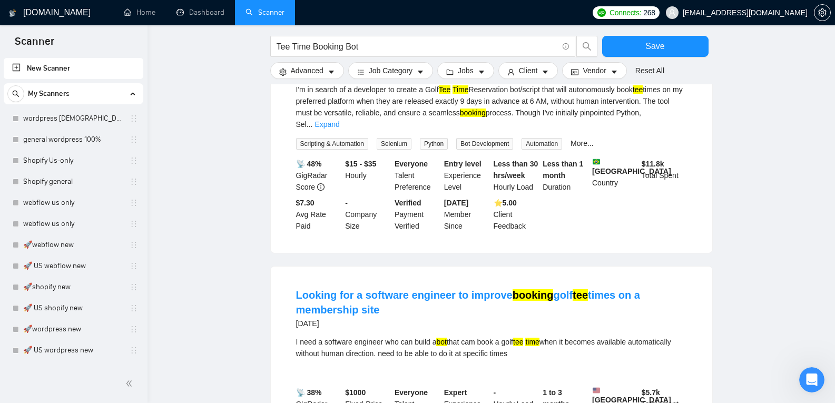
scroll to position [2038, 0]
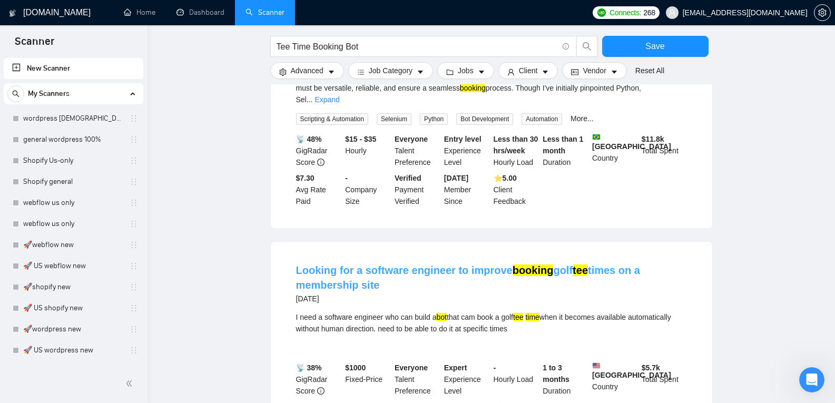
click at [354, 265] on link "Looking for a software engineer to improve booking golf tee times on a membersh…" at bounding box center [468, 278] width 344 height 26
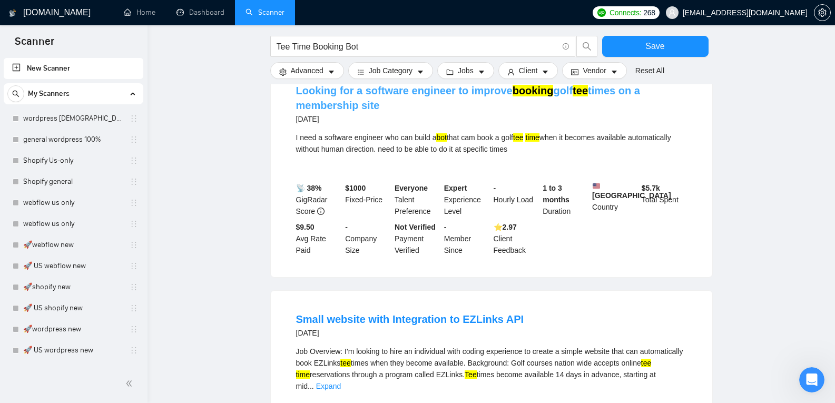
scroll to position [2220, 0]
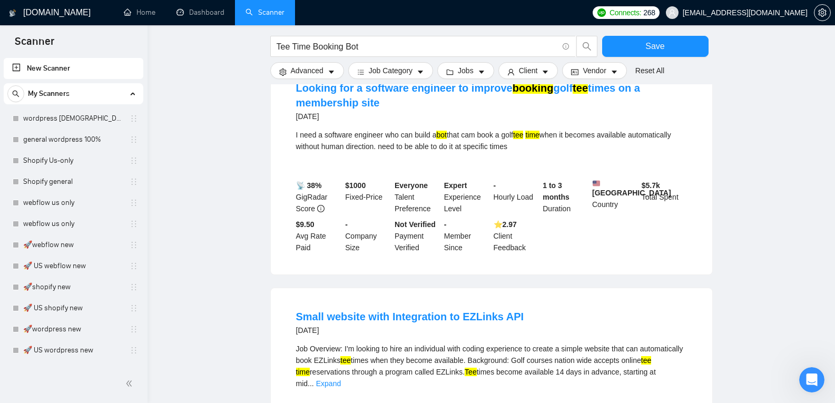
click at [358, 317] on h4 "Small website with Integration to EZLinks API" at bounding box center [410, 316] width 228 height 15
click at [359, 311] on link "Small website with Integration to EZLinks API" at bounding box center [410, 317] width 228 height 12
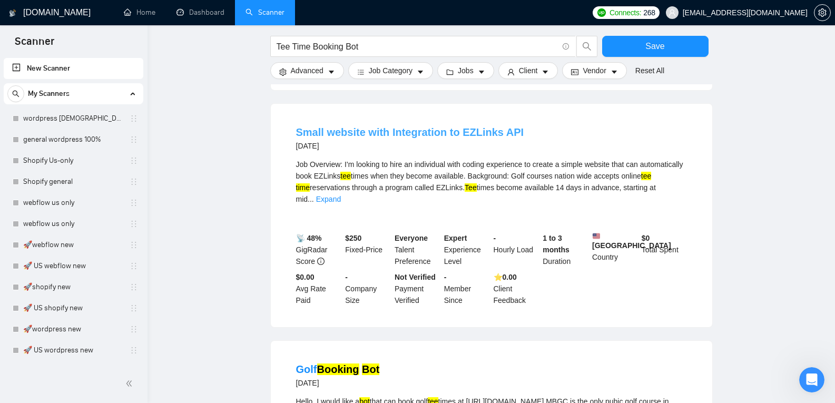
scroll to position [2495, 0]
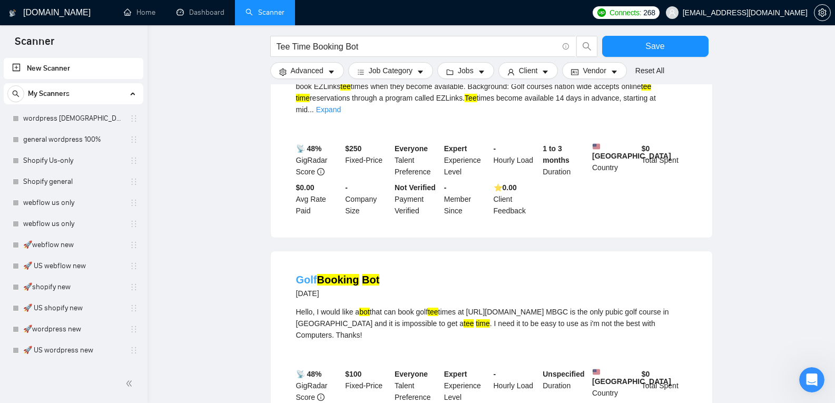
click at [357, 274] on mark "Booking" at bounding box center [338, 280] width 42 height 12
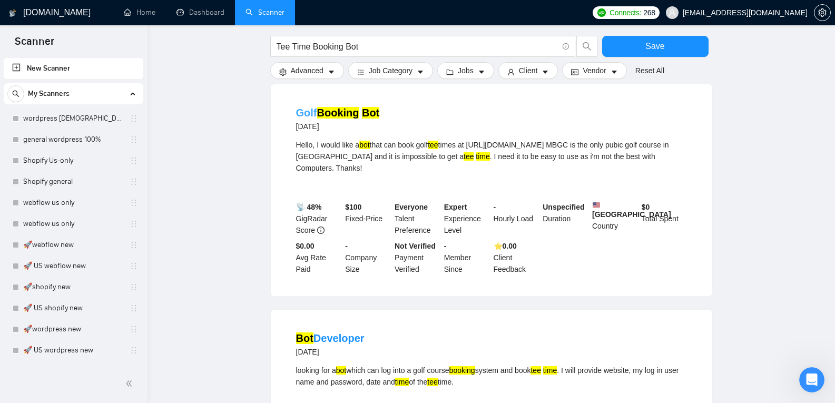
scroll to position [2662, 0]
click at [330, 332] on link "Bot Developer" at bounding box center [330, 338] width 69 height 12
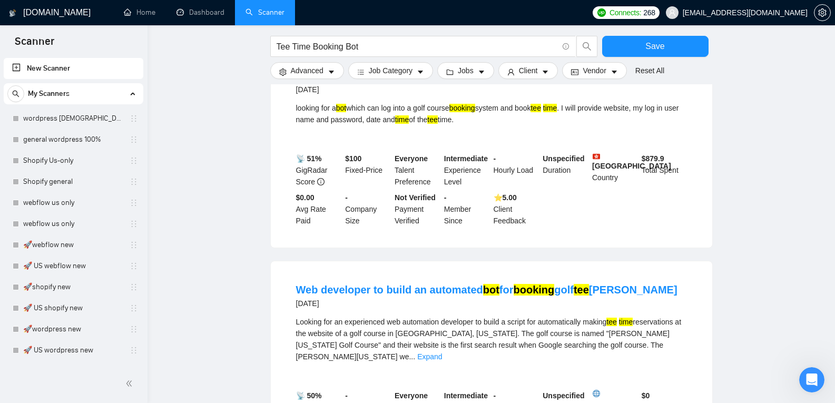
scroll to position [2946, 0]
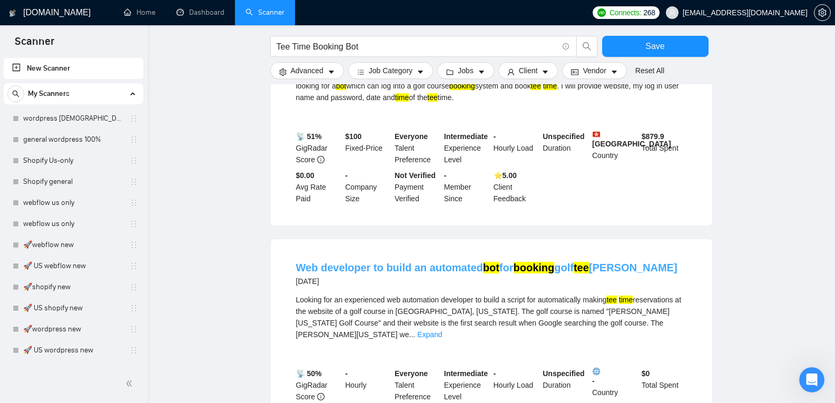
click at [368, 262] on link "Web developer to build an automated bot for booking golf tee [PERSON_NAME]" at bounding box center [487, 268] width 382 height 12
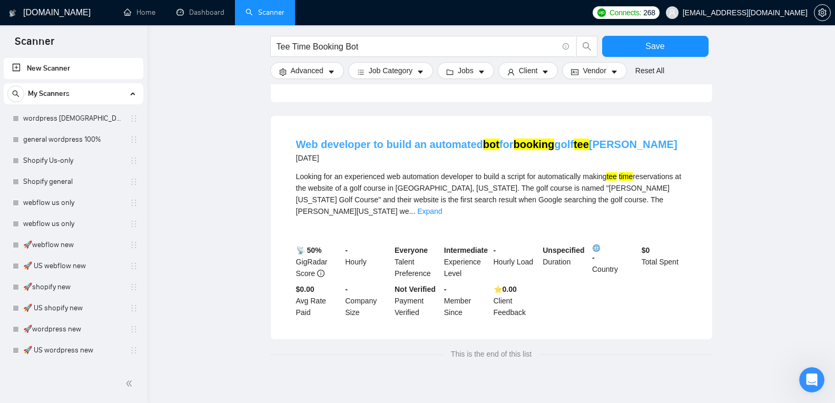
scroll to position [3101, 0]
